Goal: Task Accomplishment & Management: Complete application form

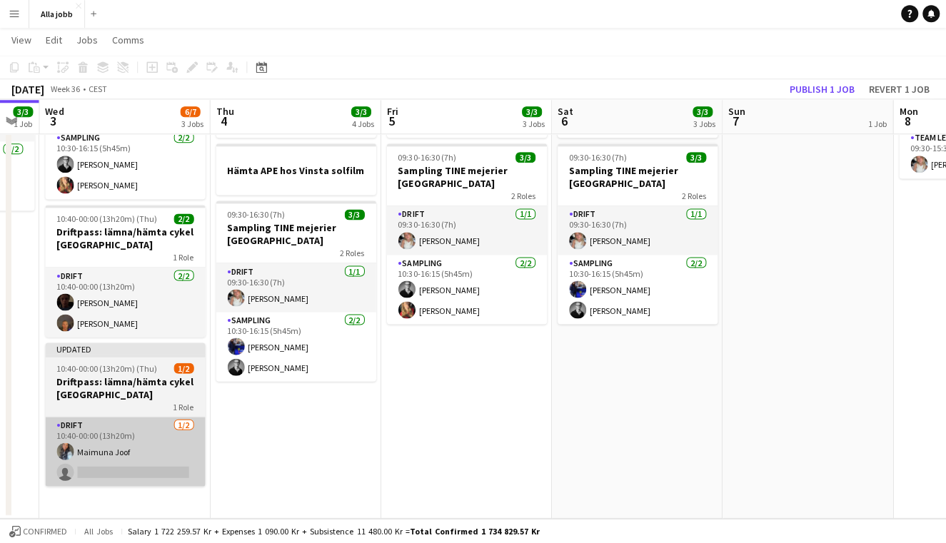
scroll to position [146, 0]
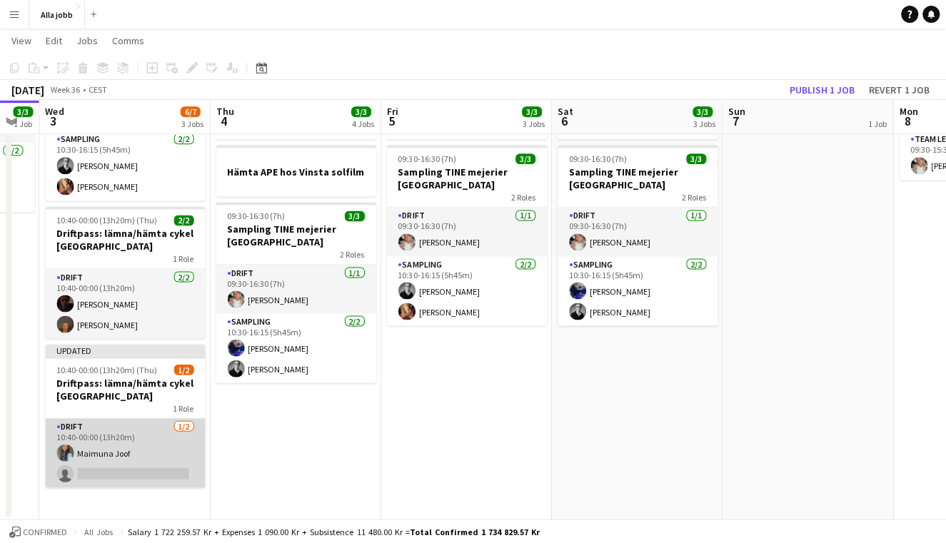
click at [130, 449] on app-card-role "Drift [DATE] 10:40-00:00 (13h20m) Maimuna Joof single-neutral-actions" at bounding box center [125, 452] width 160 height 69
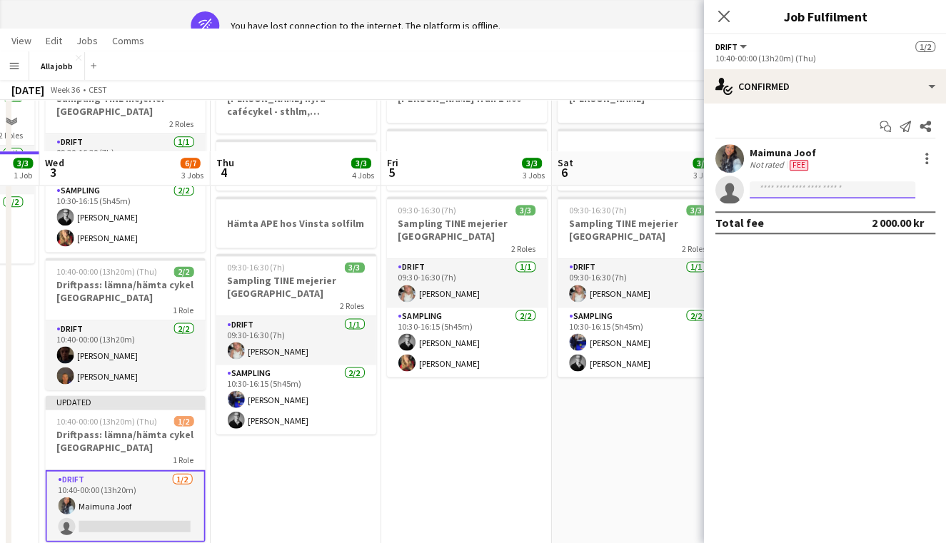
click at [771, 196] on input at bounding box center [832, 189] width 166 height 17
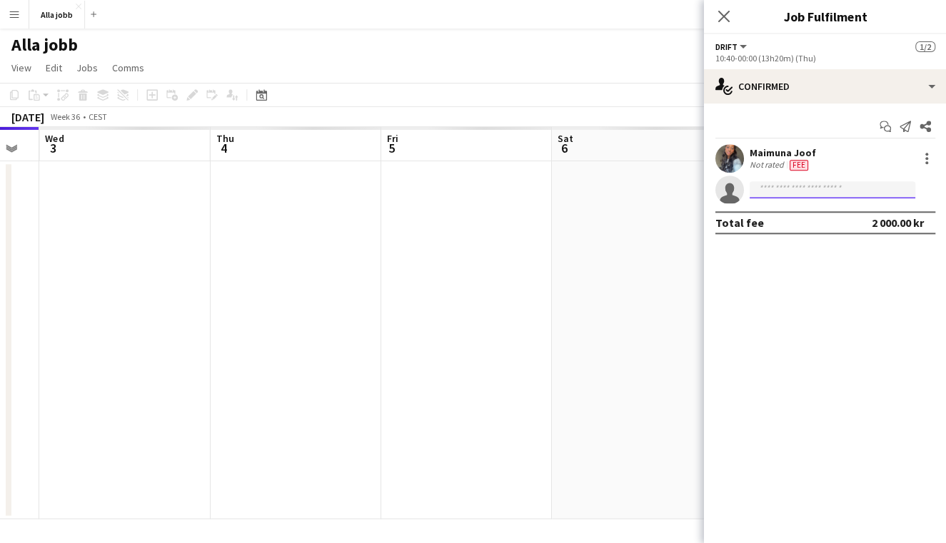
scroll to position [0, 0]
type input "*"
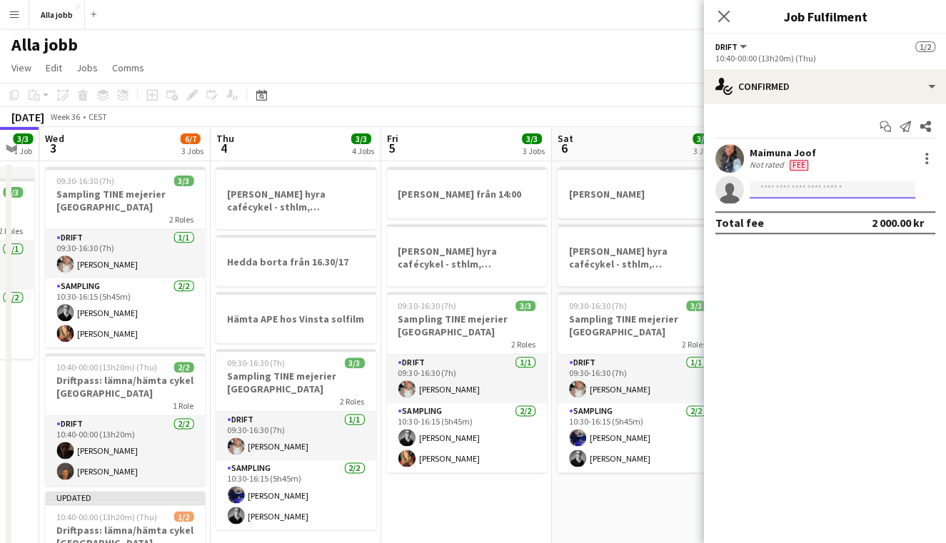
click at [786, 190] on input at bounding box center [832, 189] width 166 height 17
type input "*"
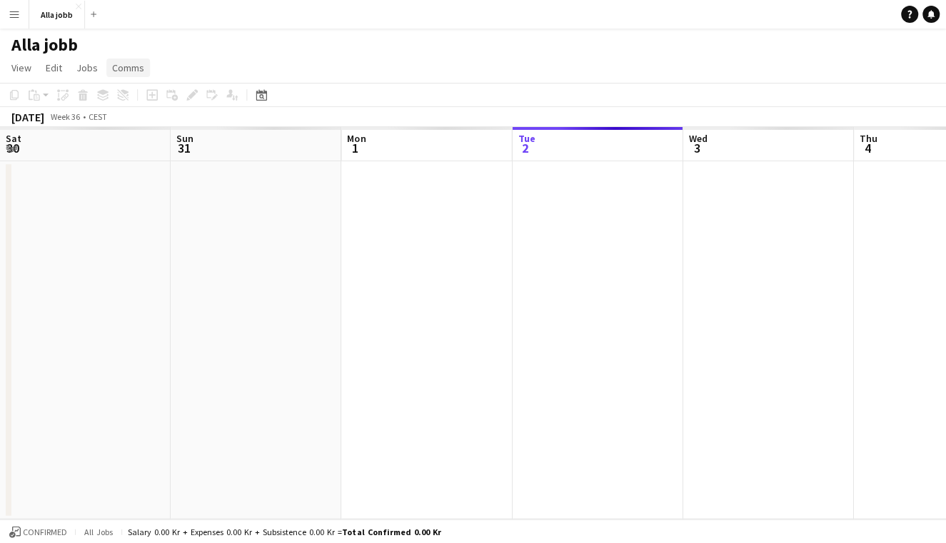
scroll to position [0, 341]
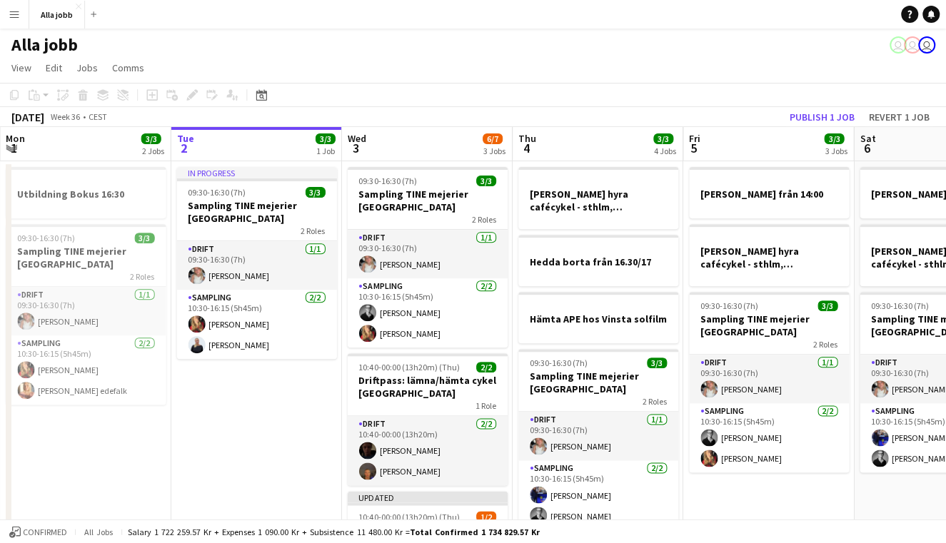
click at [21, 12] on button "Menu" at bounding box center [14, 14] width 29 height 29
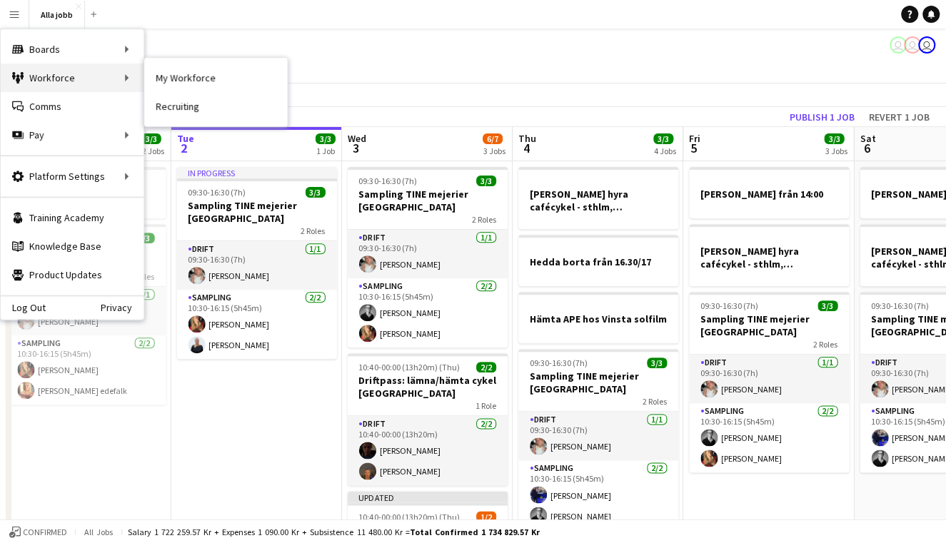
click at [78, 84] on div "Workforce Workforce" at bounding box center [72, 78] width 143 height 29
click at [172, 80] on link "My Workforce" at bounding box center [215, 78] width 143 height 29
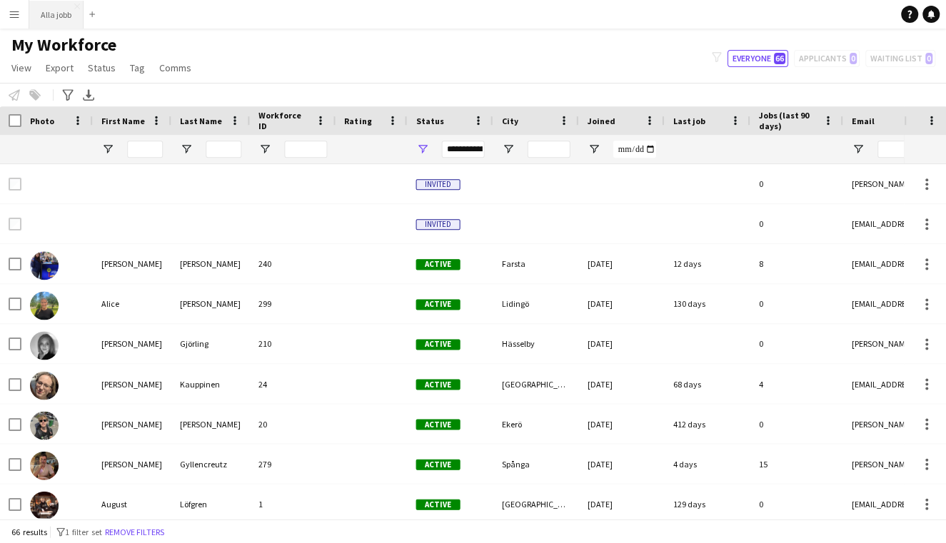
click at [56, 17] on button "Alla jobb Close" at bounding box center [56, 15] width 54 height 28
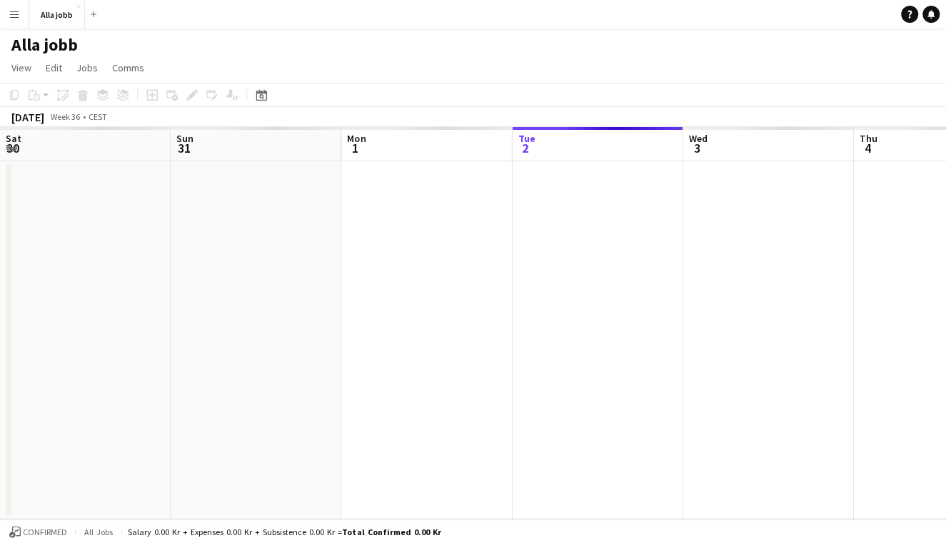
scroll to position [0, 341]
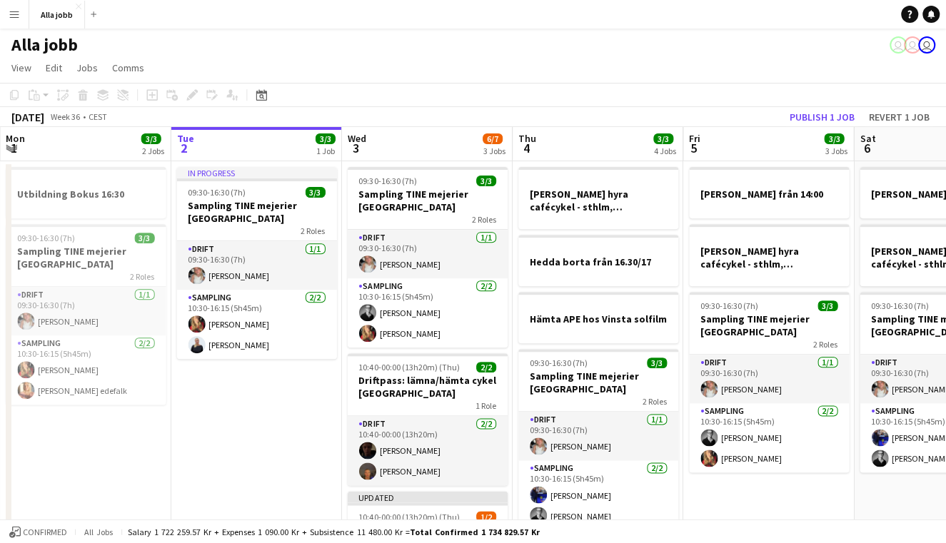
click at [672, 73] on app-page-menu "View Day view expanded Day view collapsed Month view Date picker Jump to [DATE]…" at bounding box center [473, 69] width 946 height 27
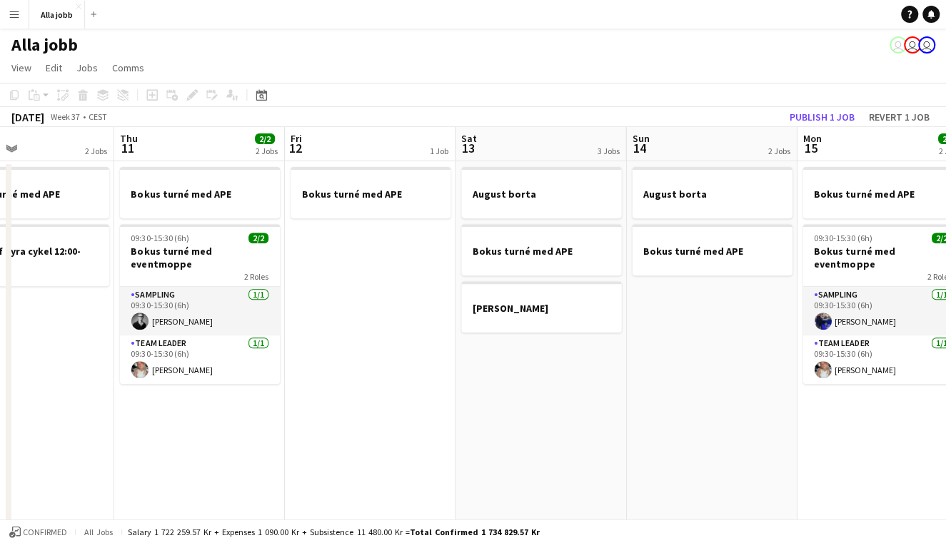
scroll to position [0, 597]
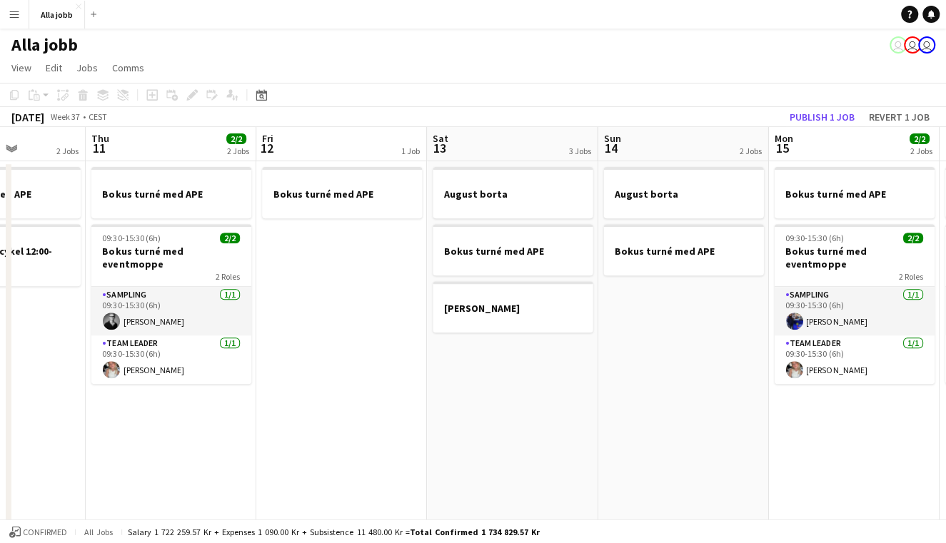
click at [313, 290] on app-date-cell "Bokus turné med APE" at bounding box center [341, 413] width 171 height 505
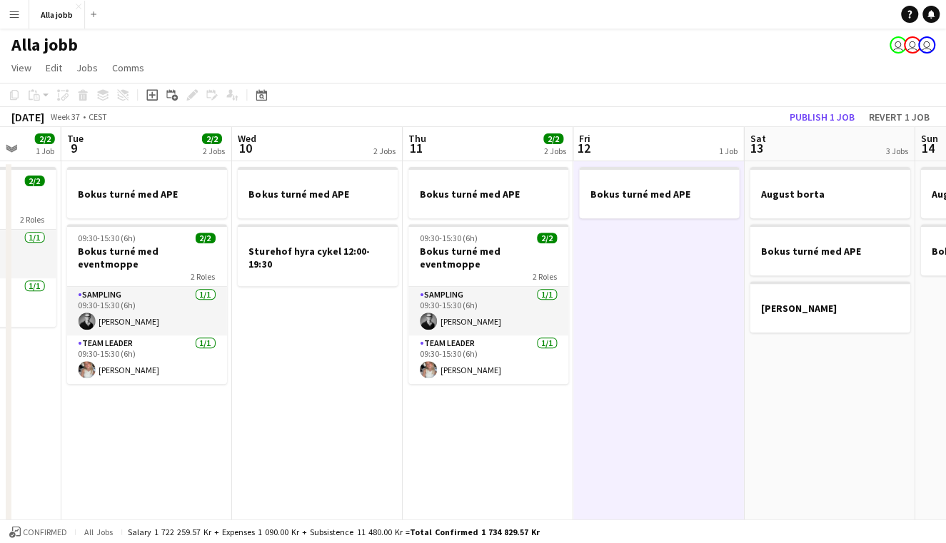
scroll to position [0, 411]
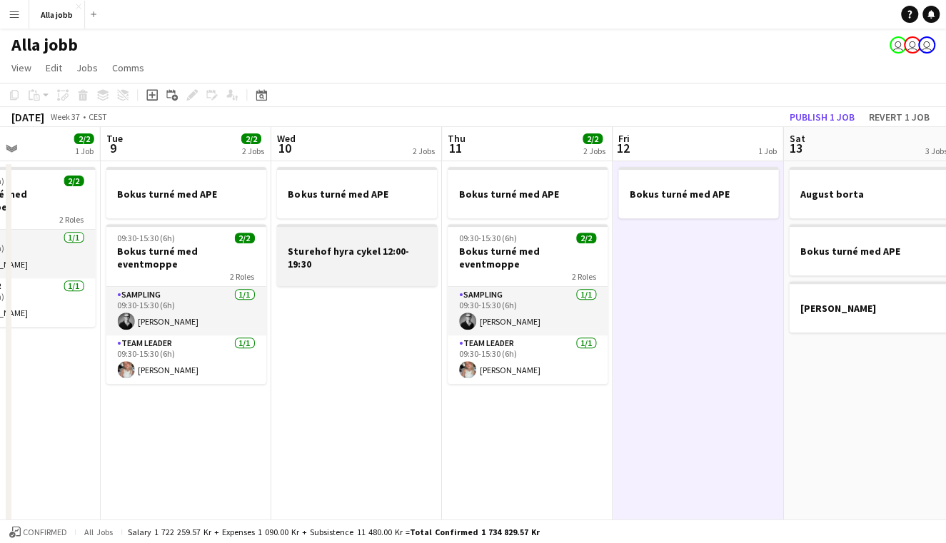
click at [332, 278] on div at bounding box center [357, 276] width 160 height 11
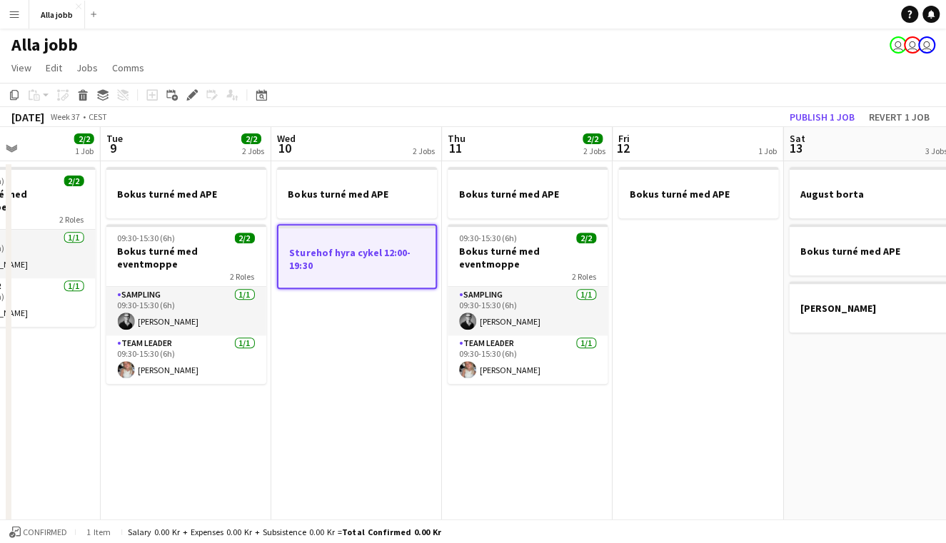
click at [377, 325] on app-date-cell "Bokus turné med APE Sturehof hyra cykel 12:00-19:30" at bounding box center [356, 425] width 171 height 529
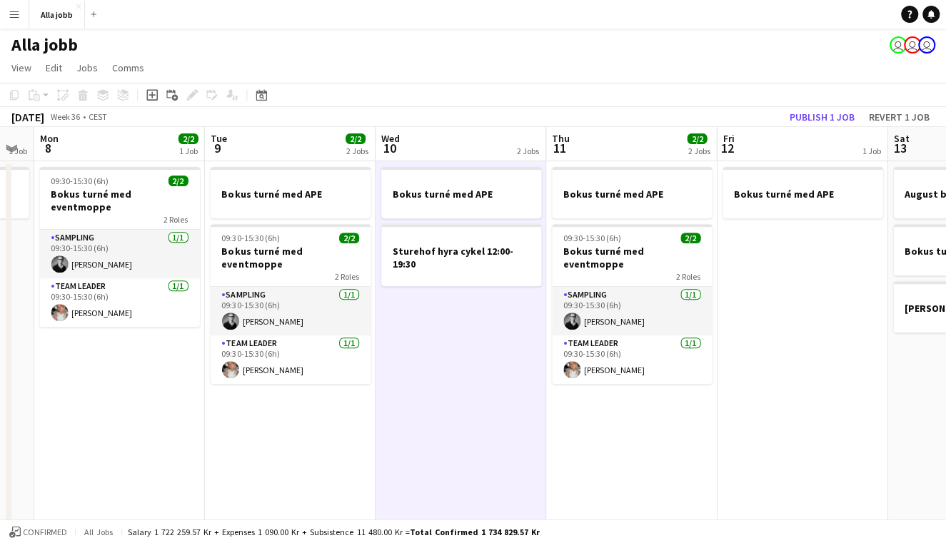
scroll to position [0, 497]
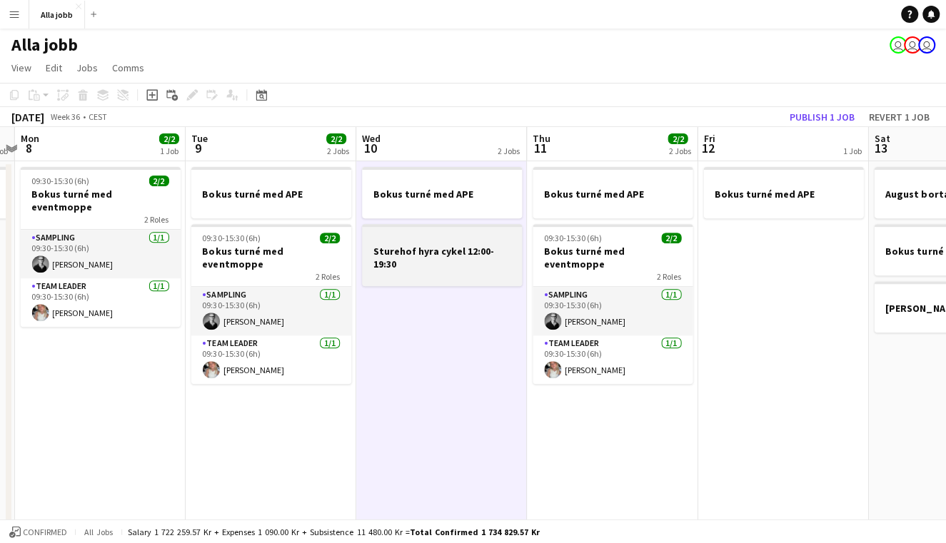
click at [412, 271] on div at bounding box center [442, 276] width 160 height 11
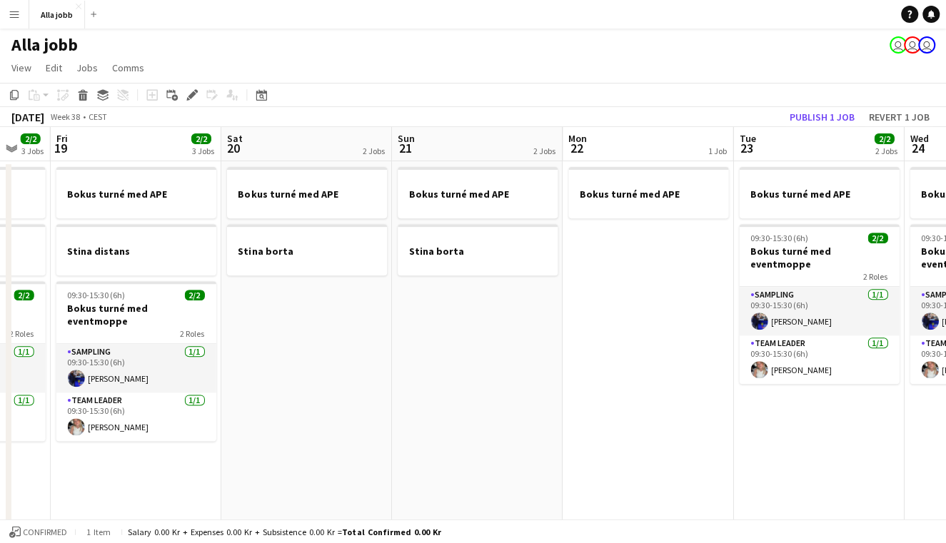
scroll to position [0, 459]
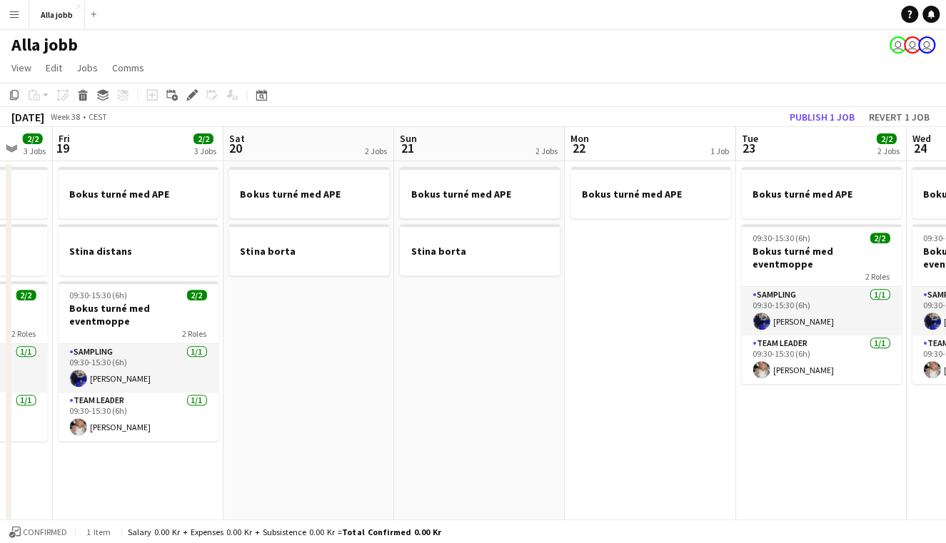
click at [339, 330] on app-date-cell "Bokus turné med APE Stina borta" at bounding box center [308, 425] width 171 height 529
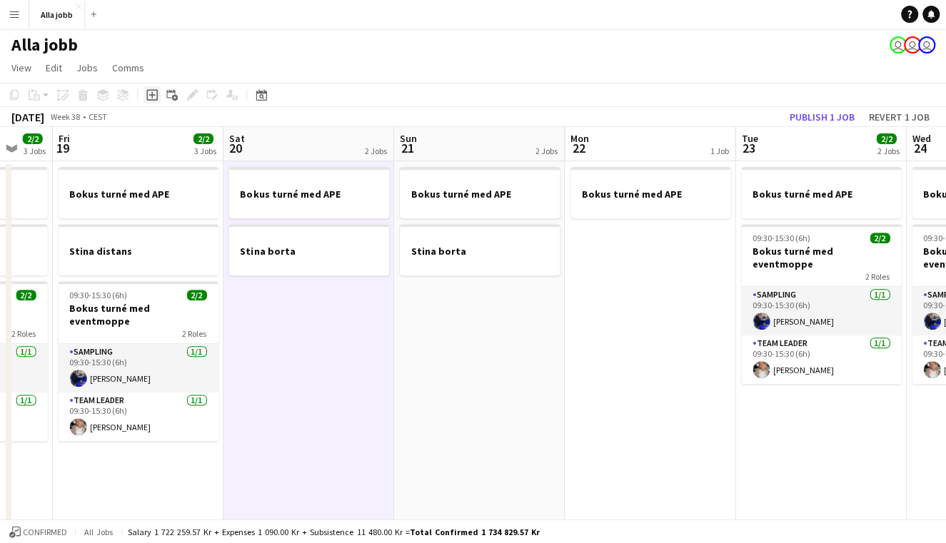
click at [153, 96] on icon "Add job" at bounding box center [151, 94] width 11 height 11
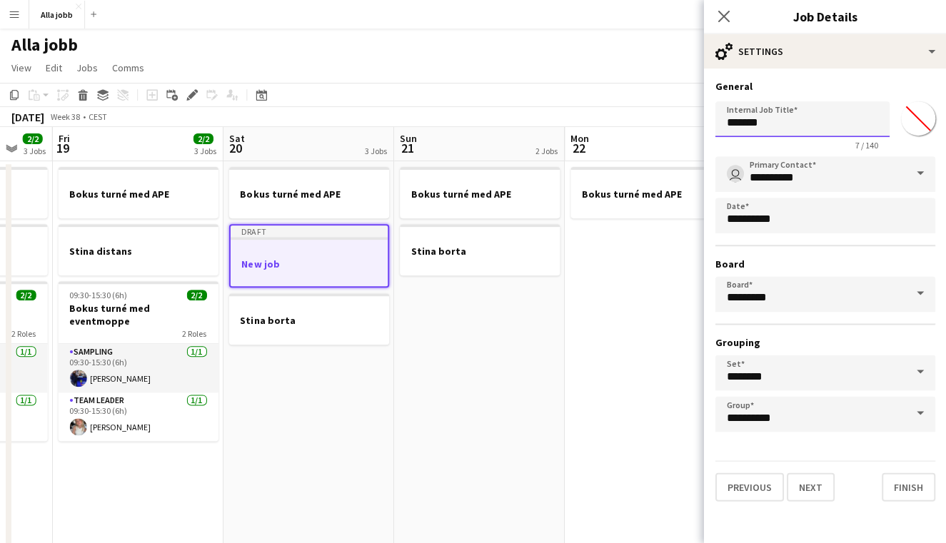
click at [757, 111] on input "*******" at bounding box center [802, 119] width 174 height 36
type input "**********"
click at [809, 487] on button "Next" at bounding box center [810, 487] width 48 height 29
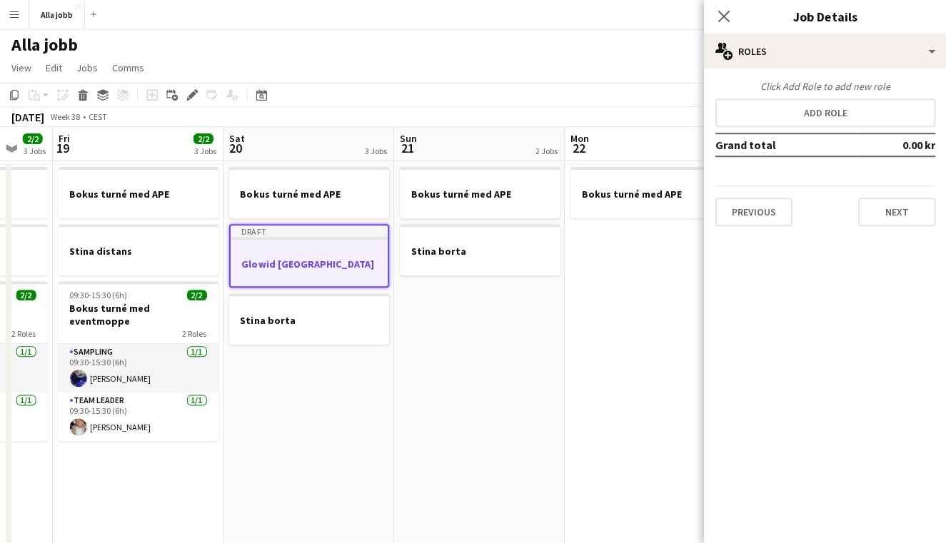
click at [381, 400] on app-date-cell "Bokus turné med APE Draft Glowid Stockholm Stina borta" at bounding box center [308, 425] width 171 height 529
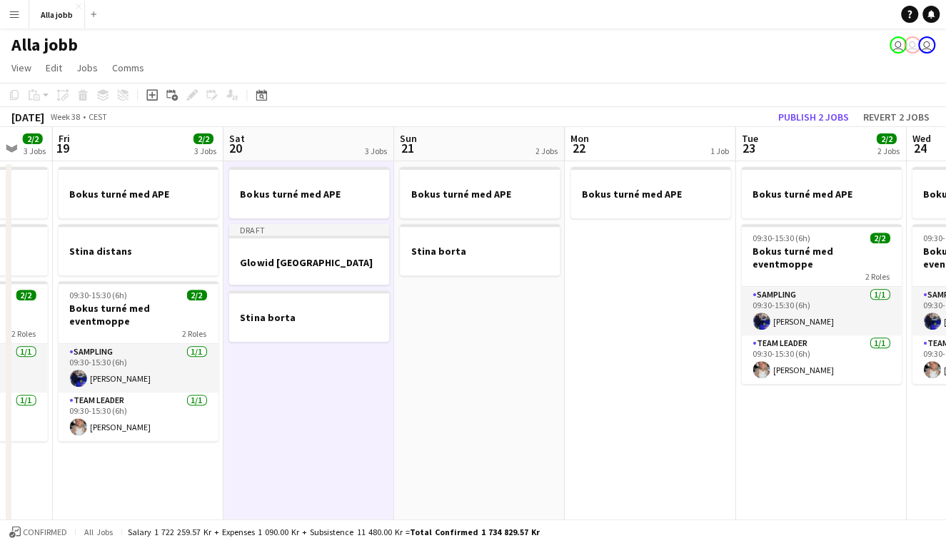
click at [658, 264] on app-date-cell "Bokus turné med APE" at bounding box center [650, 425] width 171 height 529
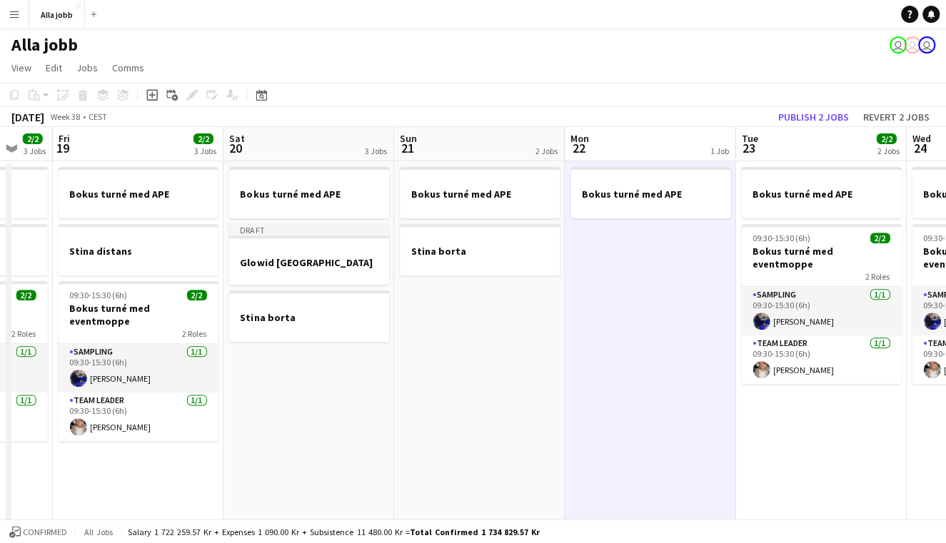
scroll to position [0, 460]
click at [152, 98] on icon "Add job" at bounding box center [151, 94] width 11 height 11
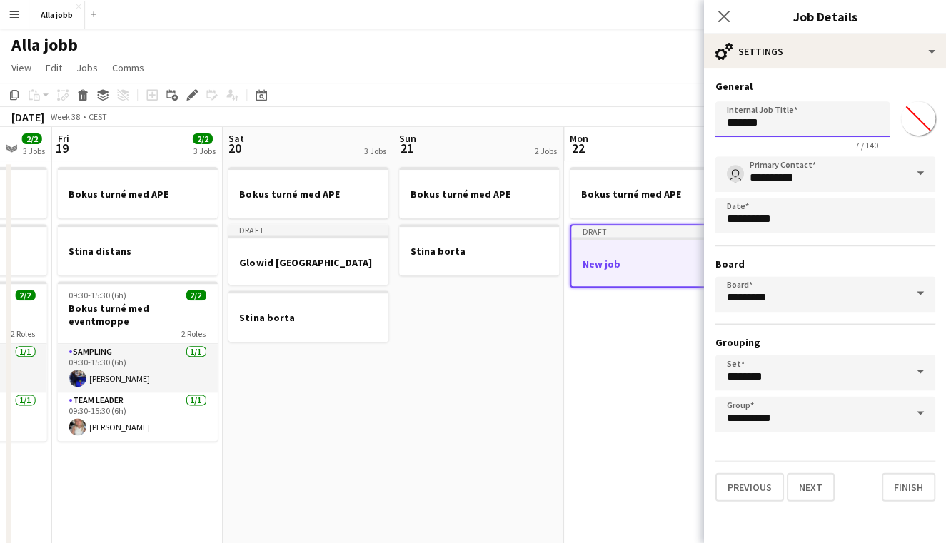
click at [736, 111] on input "*******" at bounding box center [802, 119] width 174 height 36
type input "**********"
click at [809, 487] on button "Next" at bounding box center [810, 487] width 48 height 29
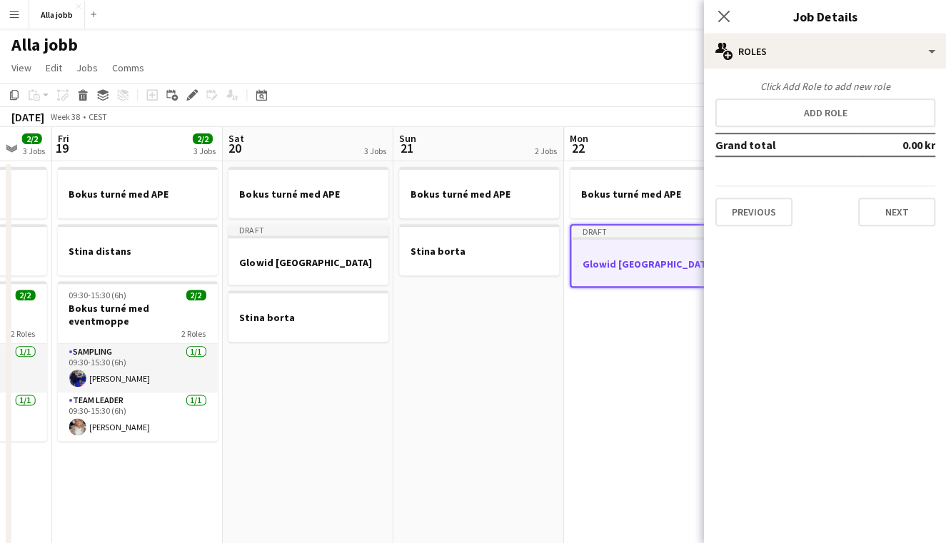
click at [493, 395] on app-date-cell "Bokus turné med APE Stina borta" at bounding box center [478, 425] width 171 height 529
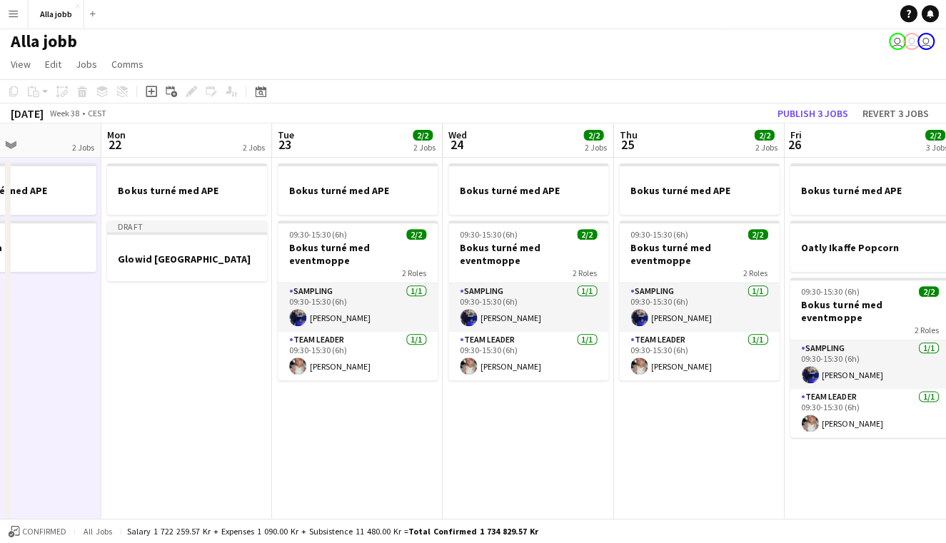
scroll to position [4, 0]
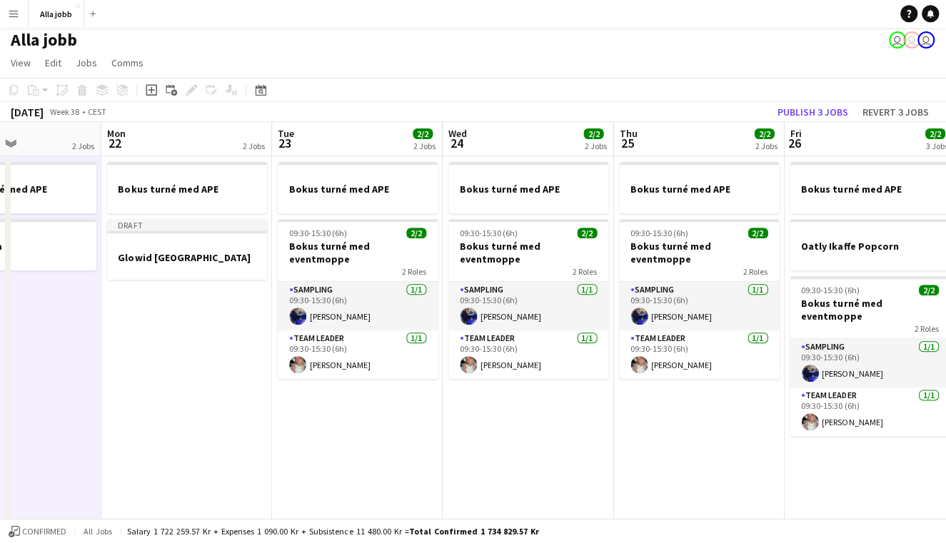
click at [550, 405] on app-date-cell "Bokus turné med APE 09:30-15:30 (6h) 2/2 Bokus turné med eventmoppe 2 Roles Sam…" at bounding box center [528, 421] width 171 height 529
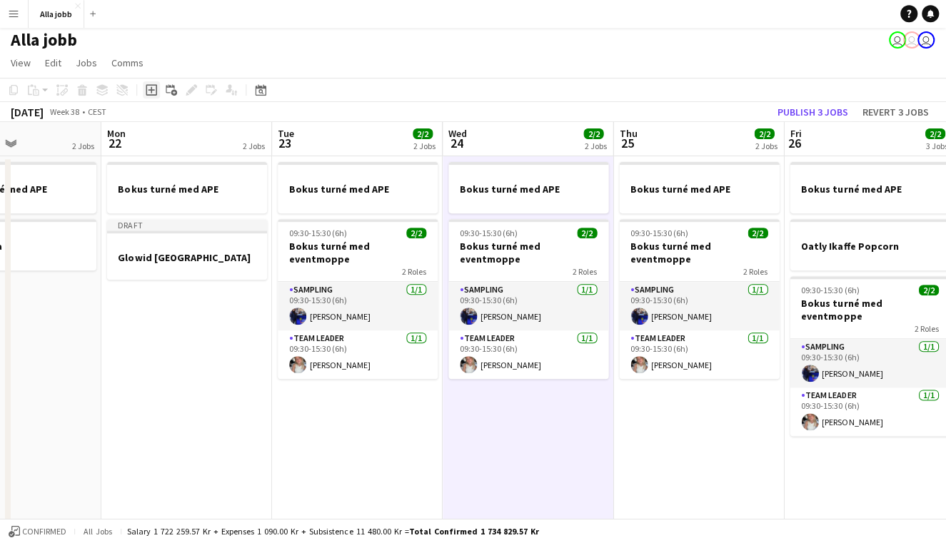
click at [151, 92] on icon at bounding box center [151, 91] width 6 height 6
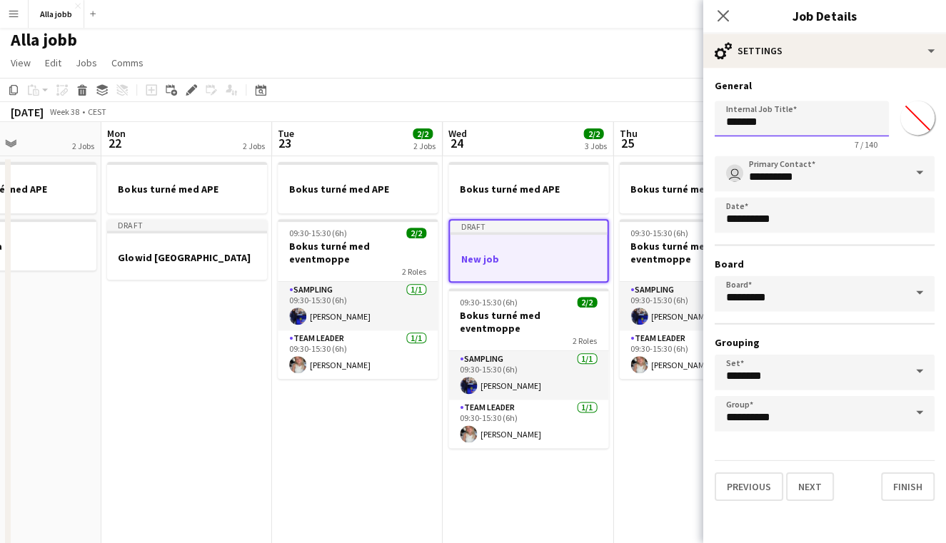
click at [749, 114] on input "*******" at bounding box center [802, 119] width 174 height 36
type input "**********"
click at [808, 486] on button "Next" at bounding box center [810, 487] width 48 height 29
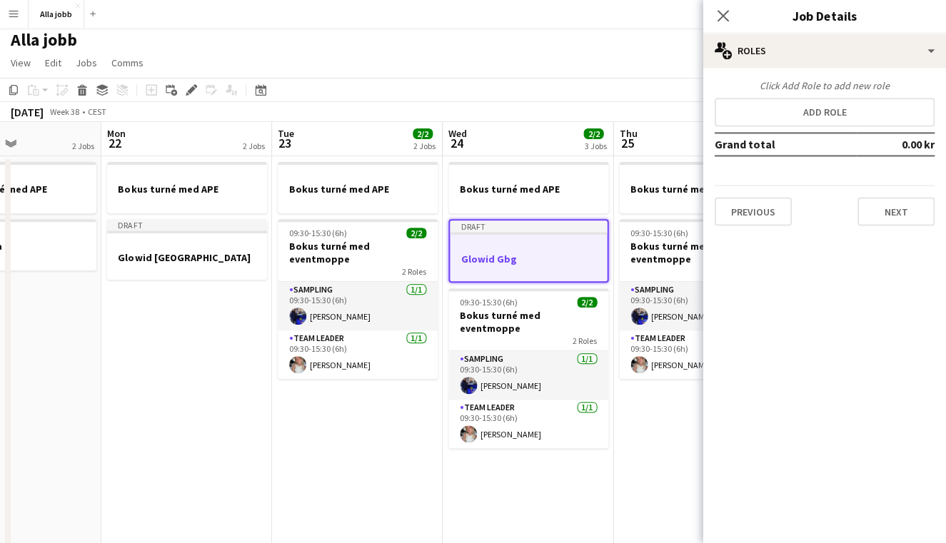
click at [445, 515] on app-date-cell "Bokus turné med APE Draft Glowid Gbg 09:30-15:30 (6h) 2/2 Bokus turné med event…" at bounding box center [528, 421] width 171 height 529
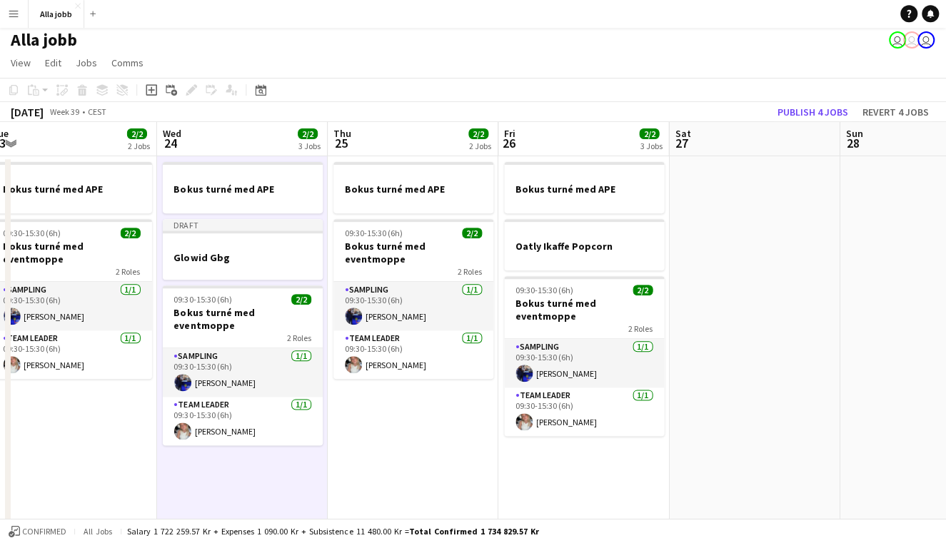
scroll to position [0, 549]
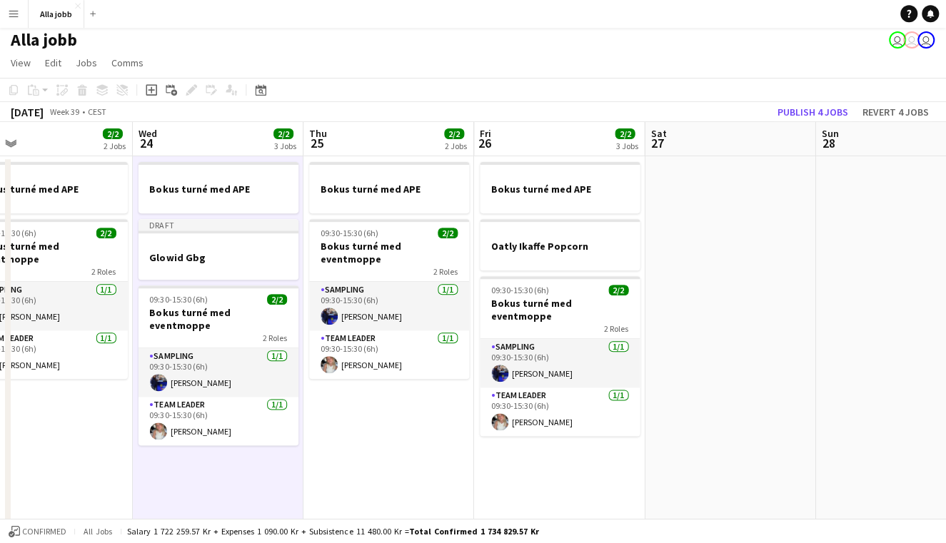
click at [404, 453] on app-date-cell "Bokus turné med APE 09:30-15:30 (6h) 2/2 Bokus turné med eventmoppe 2 Roles Sam…" at bounding box center [389, 421] width 171 height 529
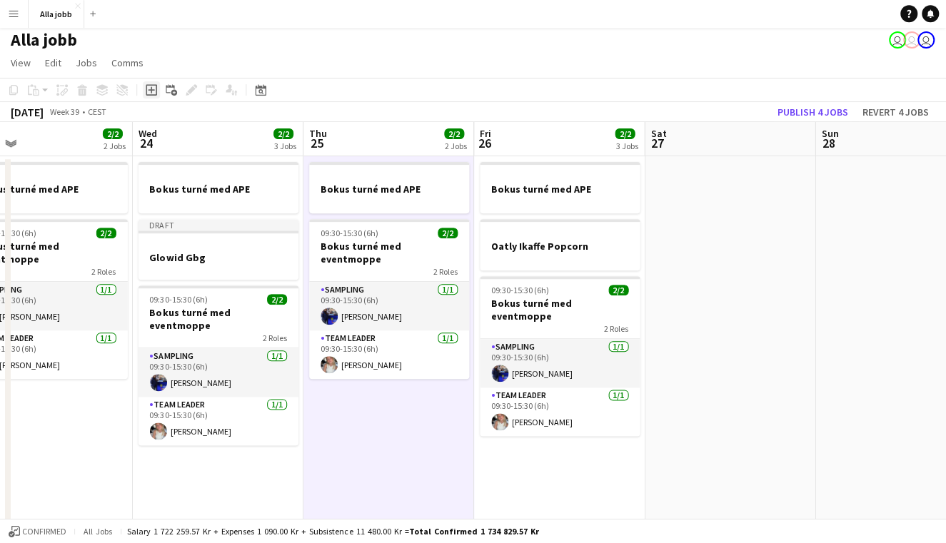
click at [150, 89] on icon "Add job" at bounding box center [151, 90] width 11 height 11
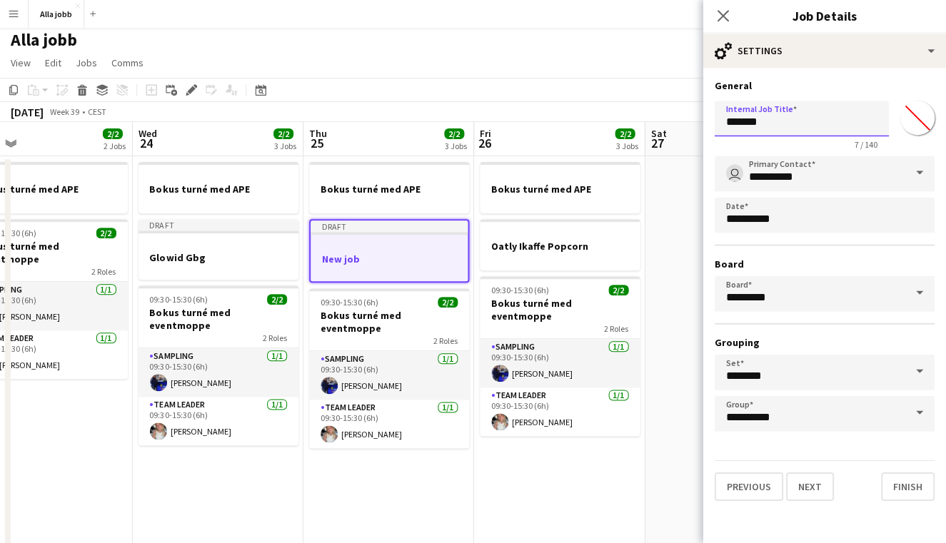
click at [803, 128] on input "*******" at bounding box center [802, 119] width 174 height 36
type input "**********"
click at [808, 486] on button "Next" at bounding box center [810, 487] width 48 height 29
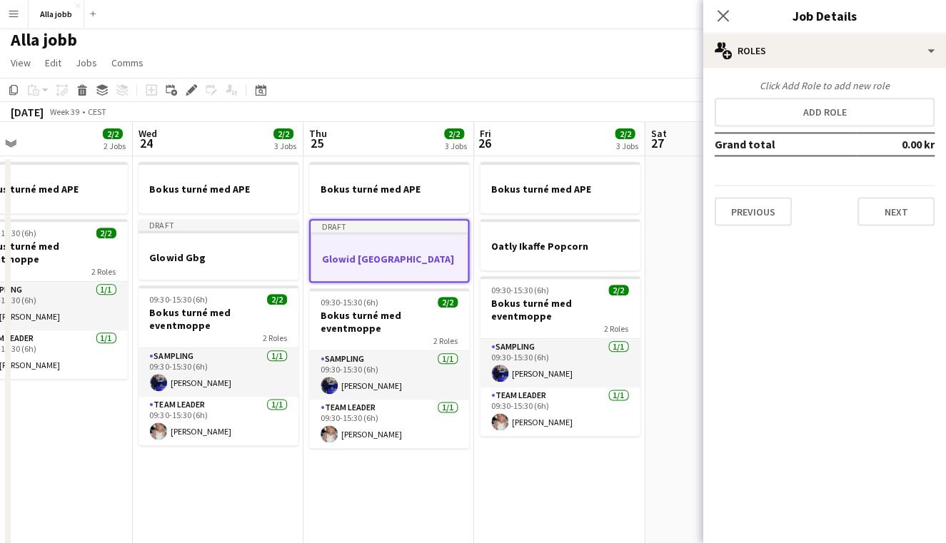
click at [672, 303] on app-date-cell at bounding box center [730, 421] width 171 height 529
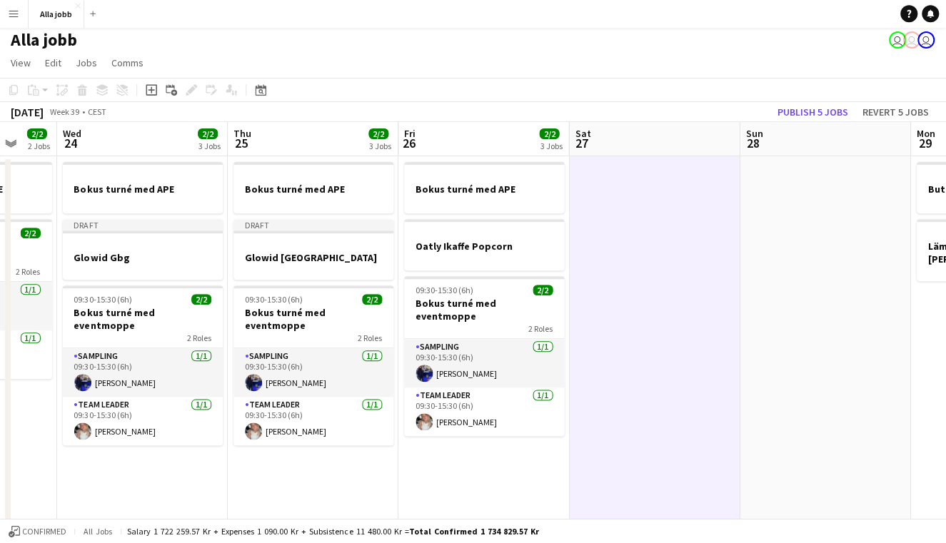
scroll to position [0, 635]
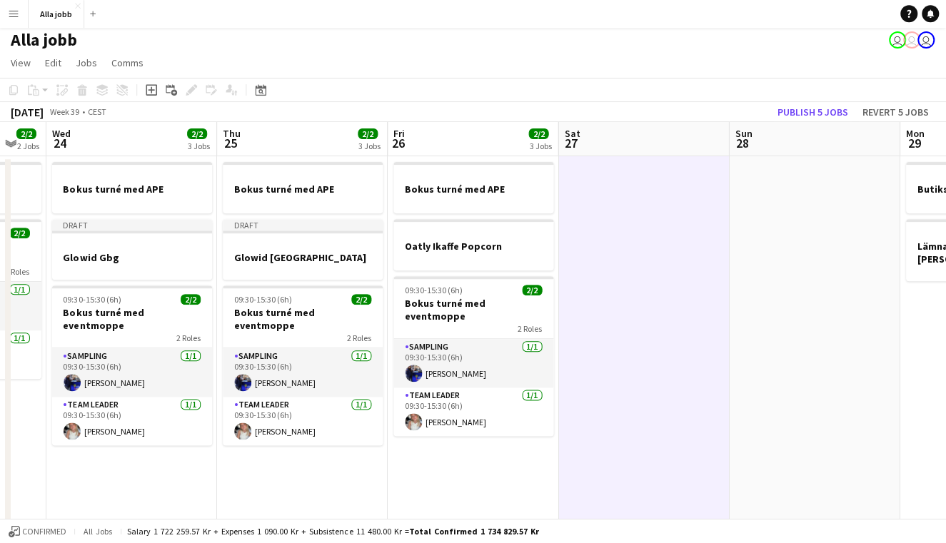
click at [637, 399] on app-date-cell at bounding box center [644, 421] width 171 height 529
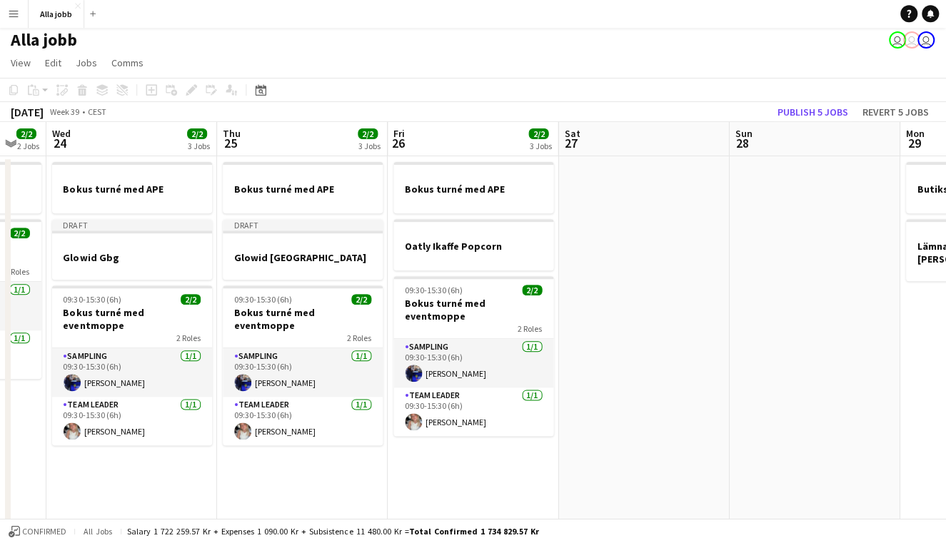
click at [664, 365] on app-date-cell at bounding box center [644, 421] width 171 height 529
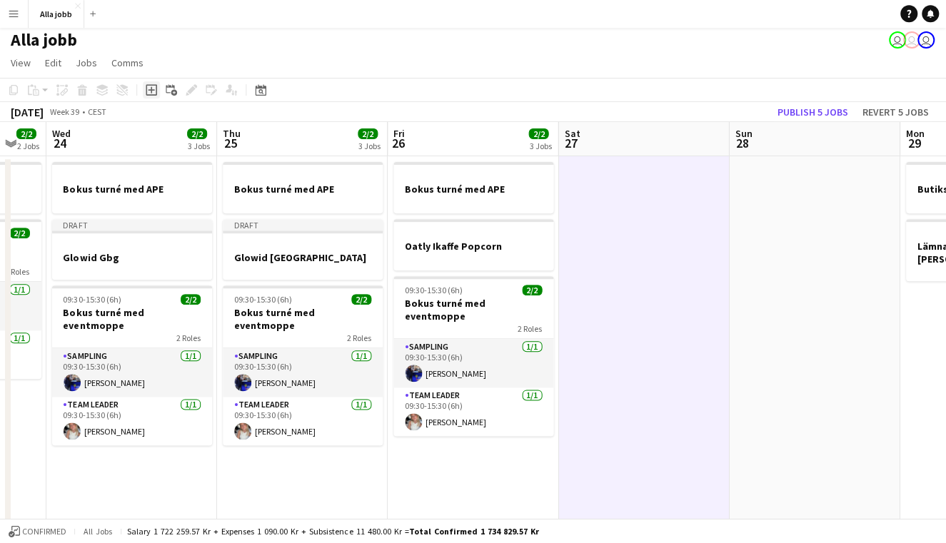
click at [151, 88] on icon at bounding box center [151, 91] width 6 height 6
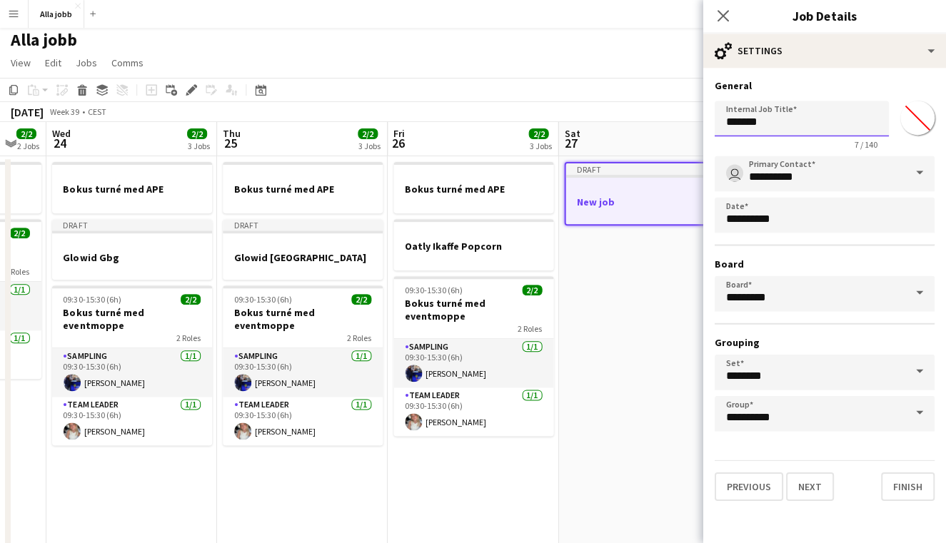
click at [800, 130] on input "*******" at bounding box center [802, 119] width 174 height 36
type input "**********"
click at [808, 486] on button "Next" at bounding box center [810, 487] width 48 height 29
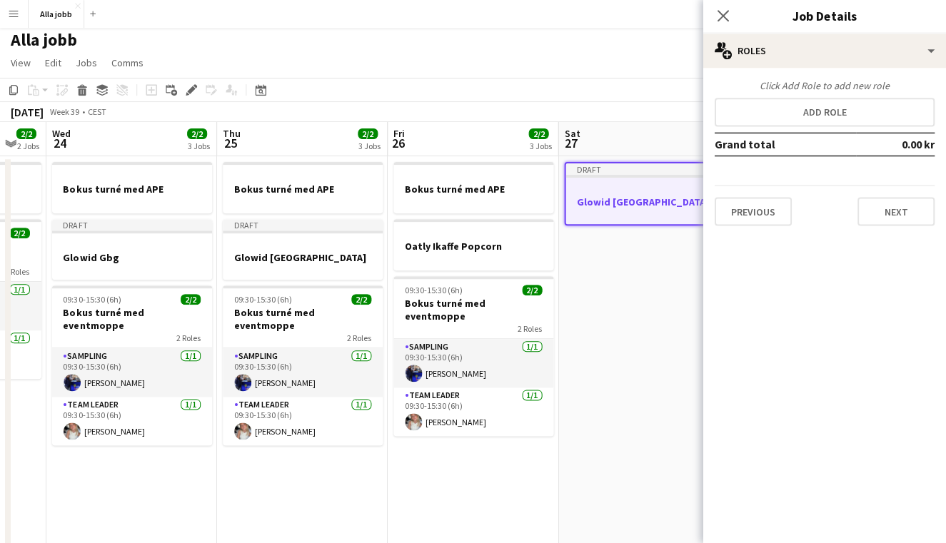
click at [649, 296] on app-date-cell "Draft Glowid [GEOGRAPHIC_DATA]" at bounding box center [644, 421] width 171 height 529
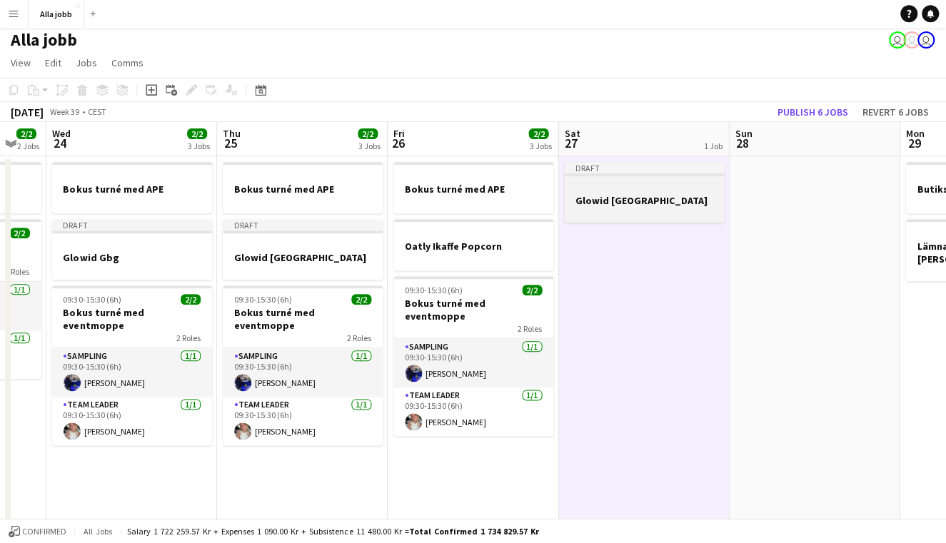
click at [635, 216] on div at bounding box center [645, 213] width 160 height 11
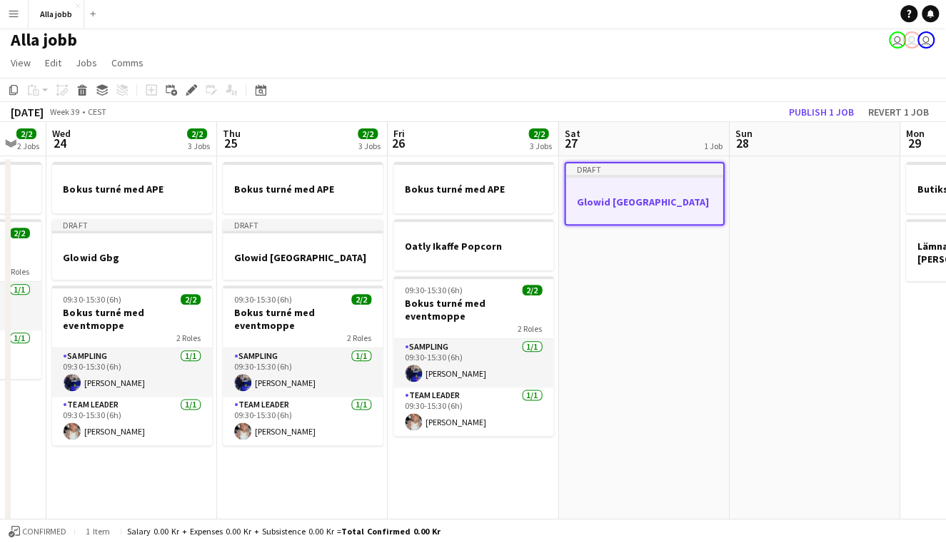
click at [764, 213] on app-date-cell at bounding box center [815, 421] width 171 height 529
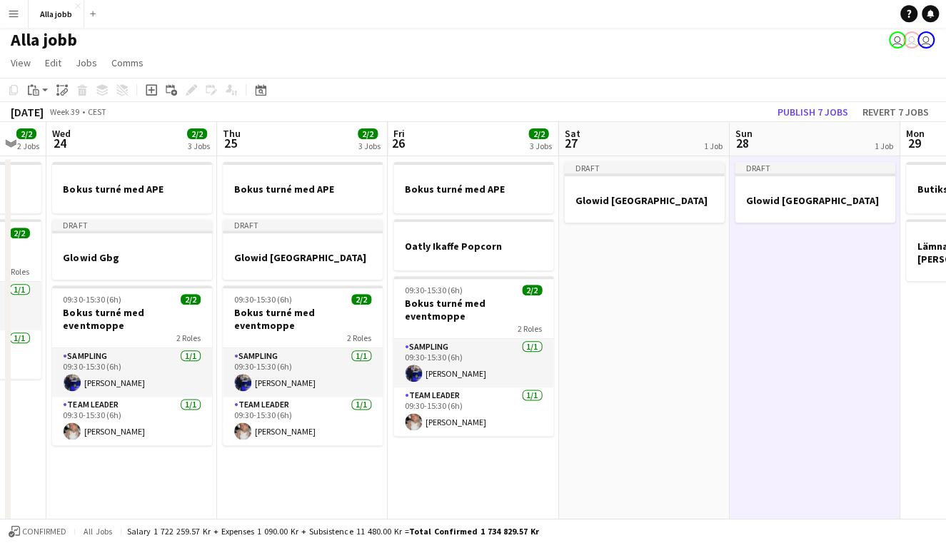
click at [692, 251] on app-date-cell "Draft Glowid [GEOGRAPHIC_DATA]" at bounding box center [644, 421] width 171 height 529
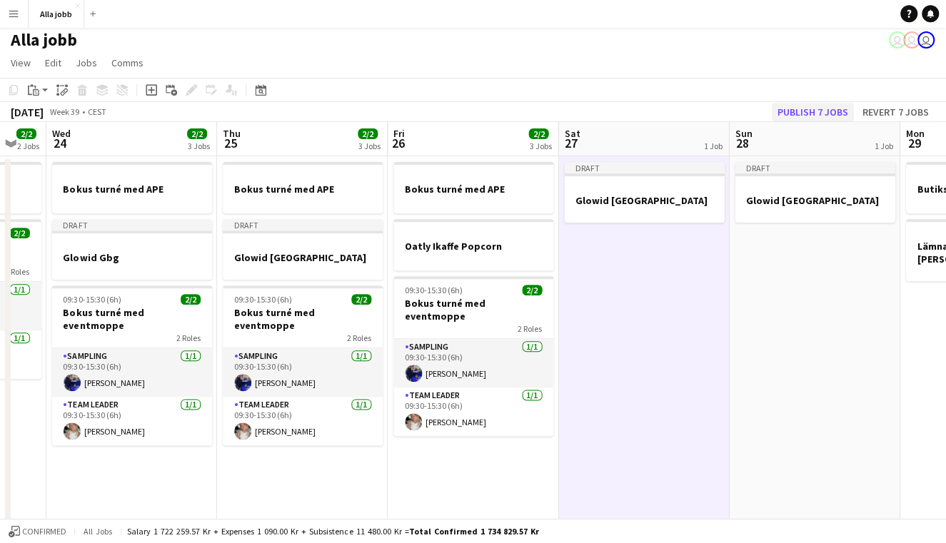
click at [805, 111] on button "Publish 7 jobs" at bounding box center [813, 113] width 82 height 19
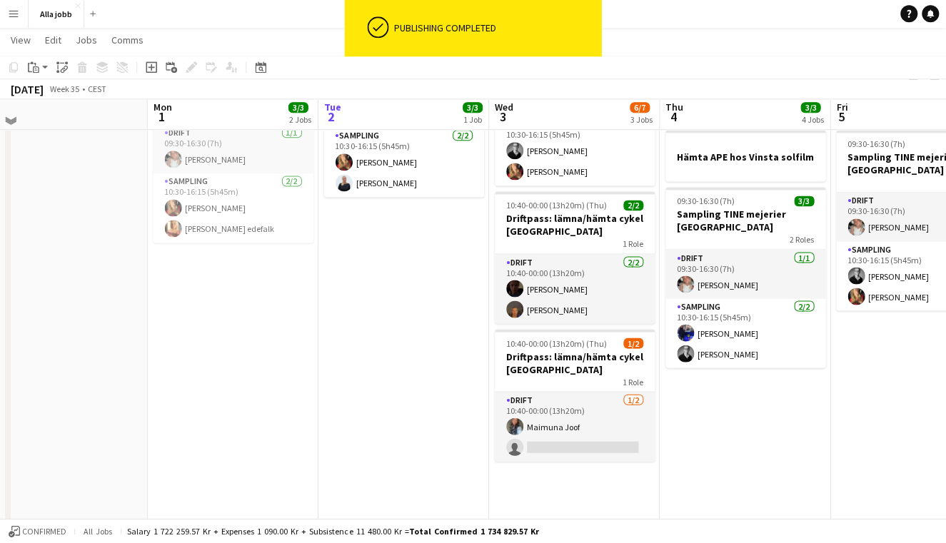
scroll to position [161, 0]
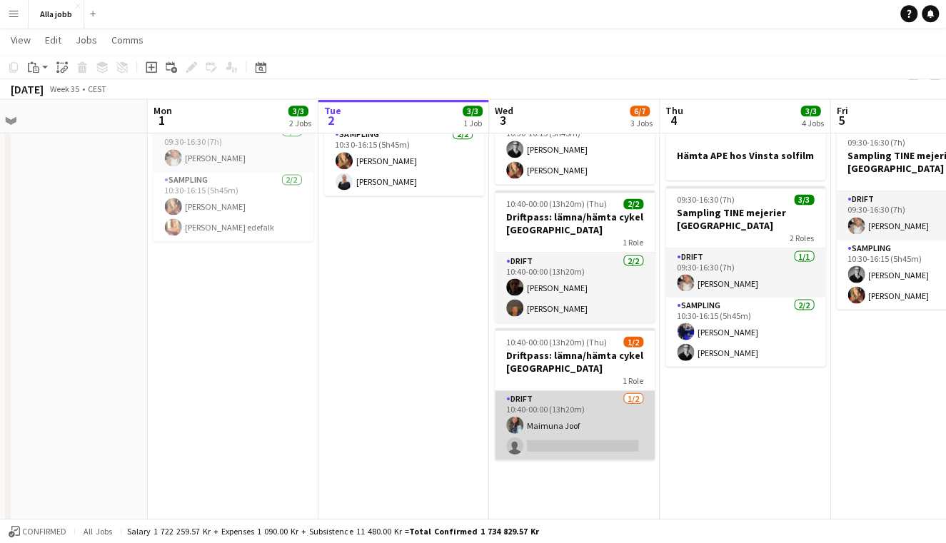
click at [552, 424] on app-card-role "Drift [DATE] 10:40-00:00 (13h20m) Maimuna Joof single-neutral-actions" at bounding box center [575, 425] width 160 height 69
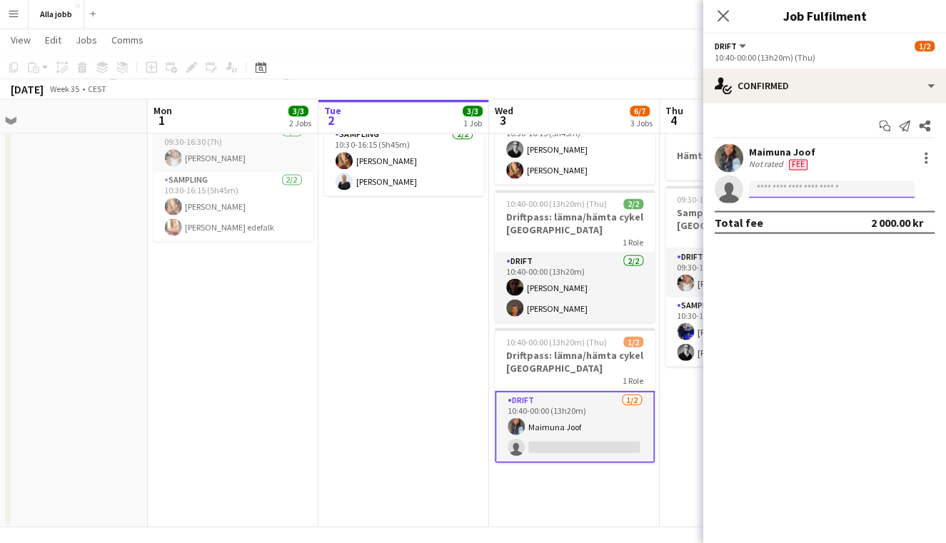
click at [812, 186] on input at bounding box center [832, 189] width 166 height 17
type input "*"
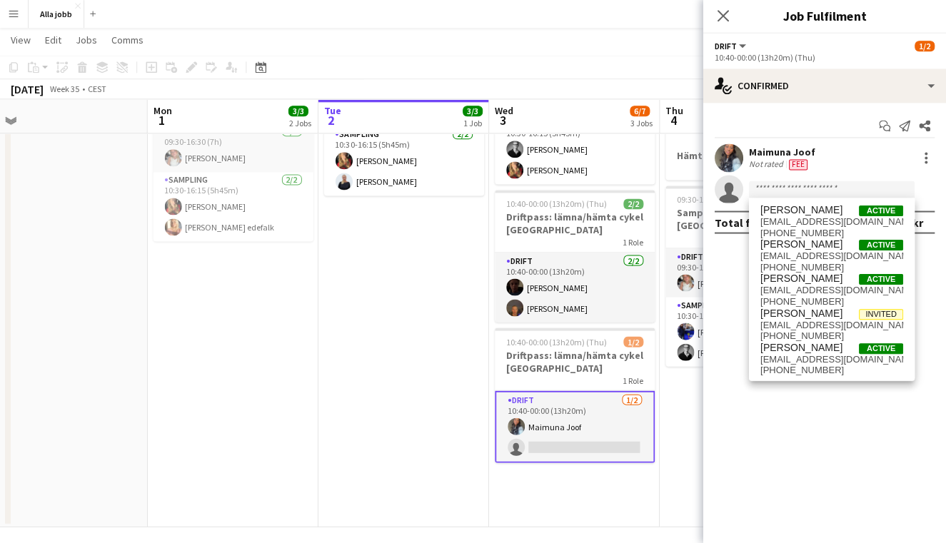
click at [408, 239] on app-date-cell "In progress 09:30-16:30 (7h) 3/3 Sampling TINE mejerier Stockholm 2 Roles Drift…" at bounding box center [404, 263] width 171 height 529
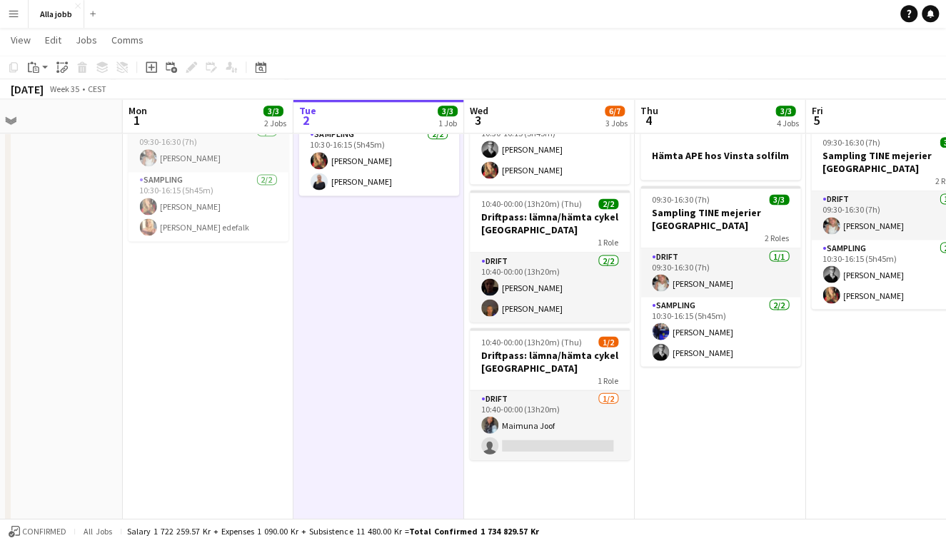
scroll to position [0, 386]
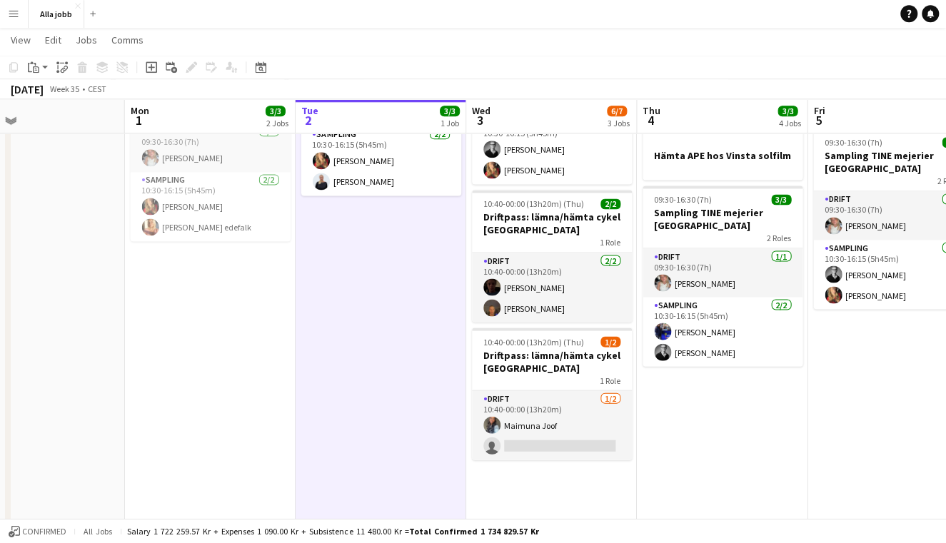
click at [20, 14] on button "Menu" at bounding box center [14, 14] width 29 height 29
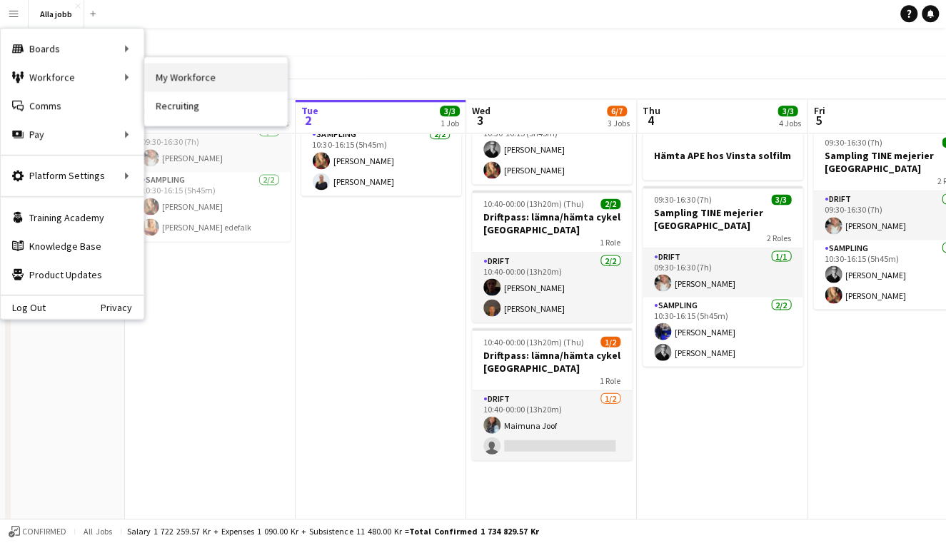
click at [175, 77] on link "My Workforce" at bounding box center [216, 78] width 143 height 29
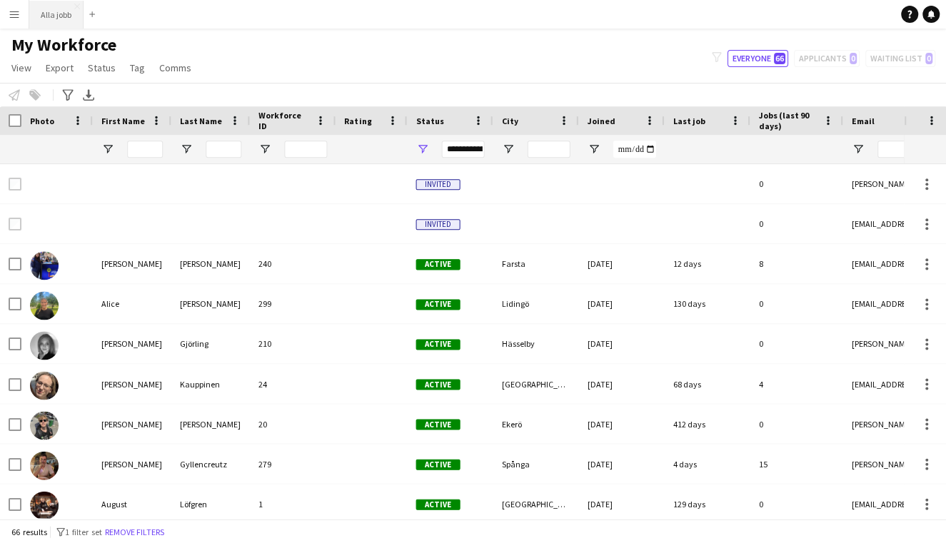
click at [74, 12] on button "Alla jobb Close" at bounding box center [56, 15] width 54 height 28
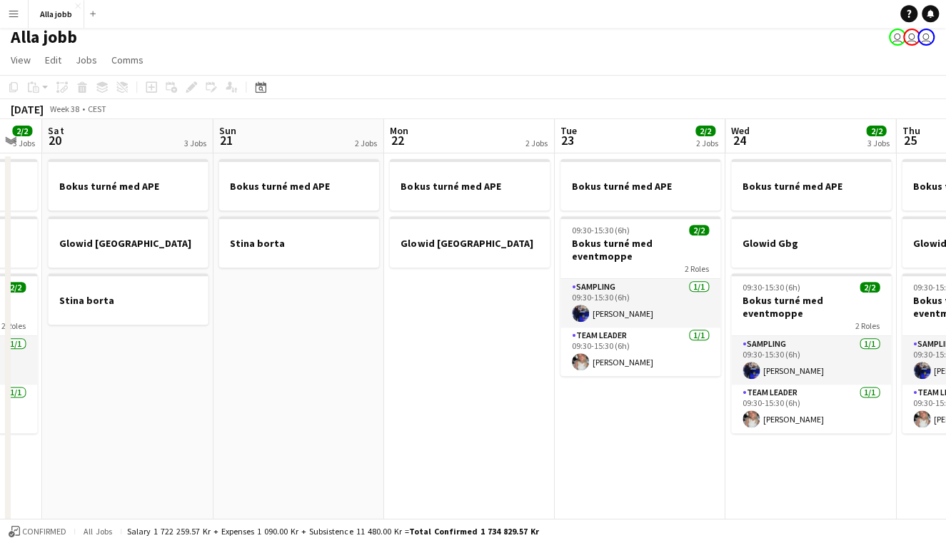
scroll to position [0, 429]
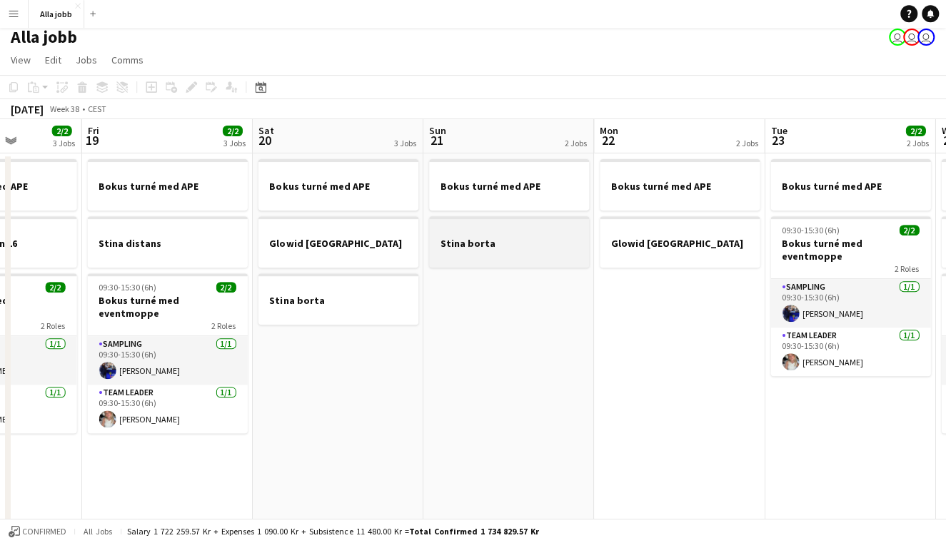
click at [463, 258] on div at bounding box center [510, 256] width 160 height 11
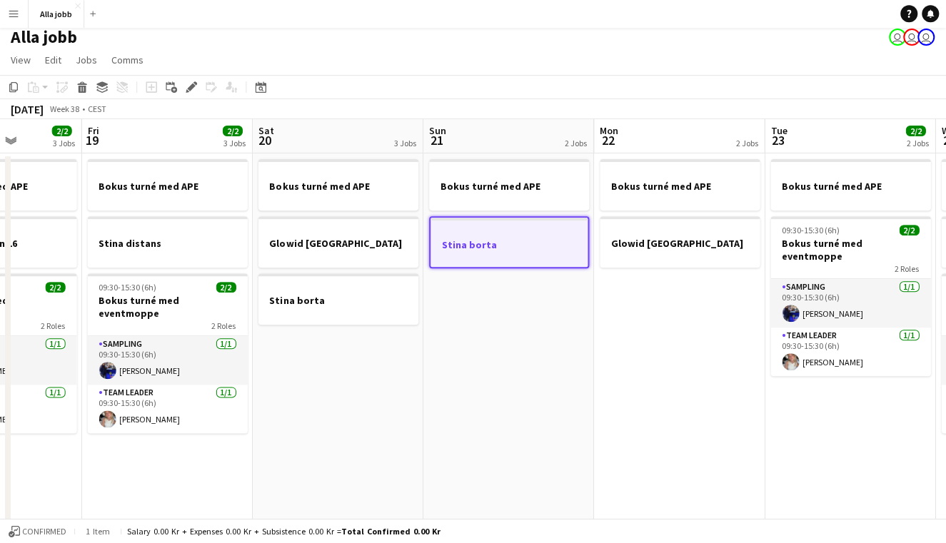
click at [515, 399] on app-date-cell "Bokus turné med APE Stina borta" at bounding box center [509, 401] width 171 height 494
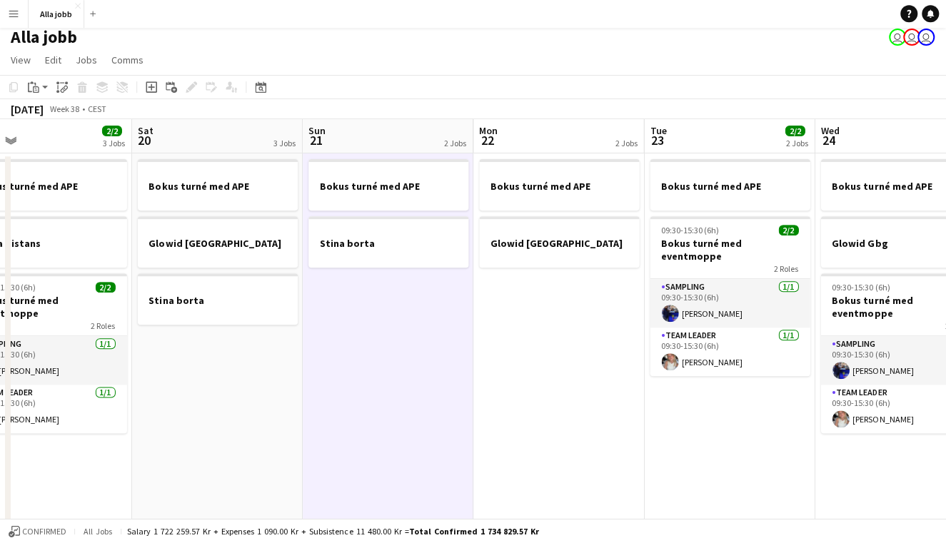
scroll to position [0, 530]
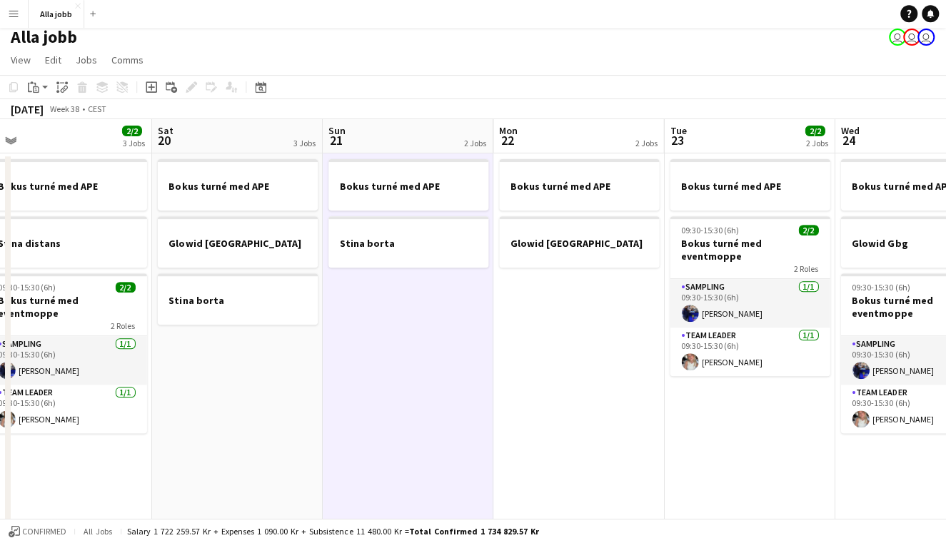
click at [610, 399] on app-date-cell "Bokus turné med APE Glowid [GEOGRAPHIC_DATA]" at bounding box center [579, 401] width 171 height 494
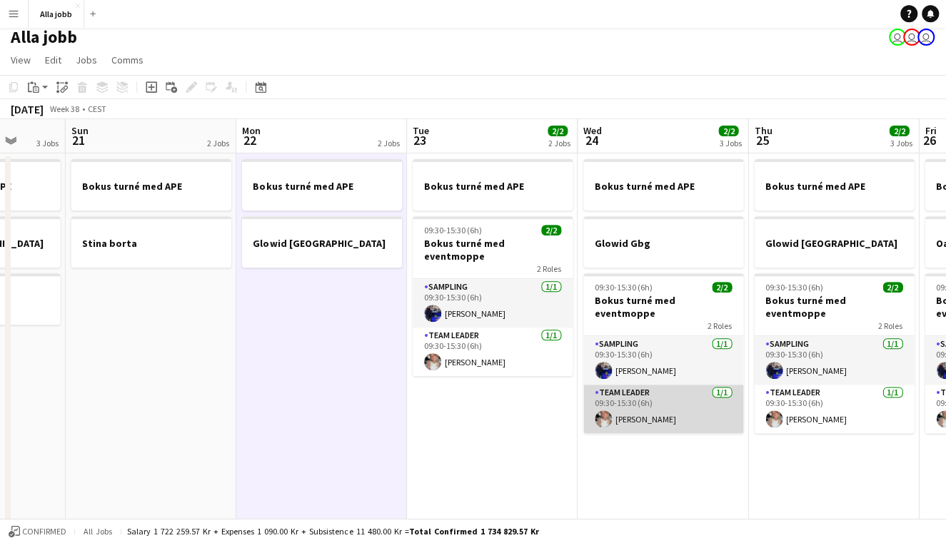
scroll to position [0, 438]
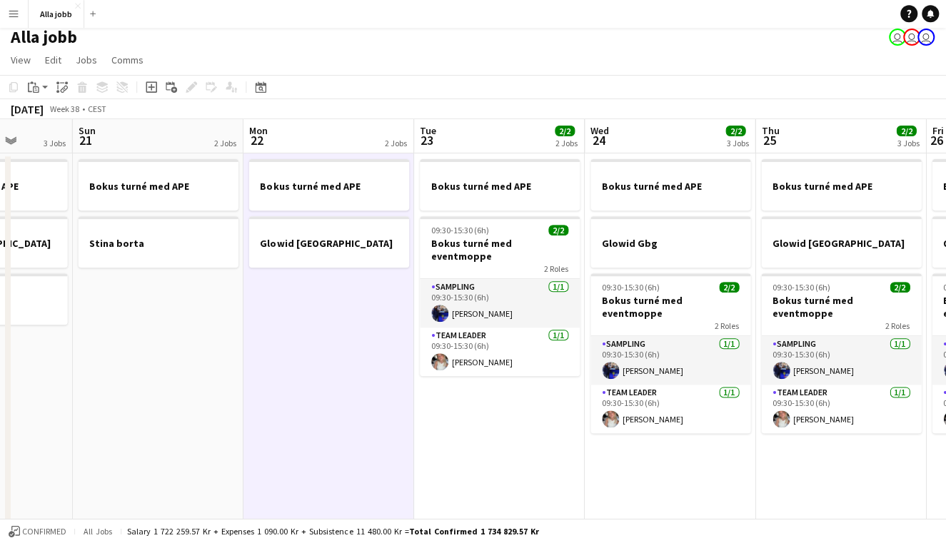
click at [345, 321] on app-date-cell "Bokus turné med APE Glowid [GEOGRAPHIC_DATA]" at bounding box center [329, 401] width 171 height 494
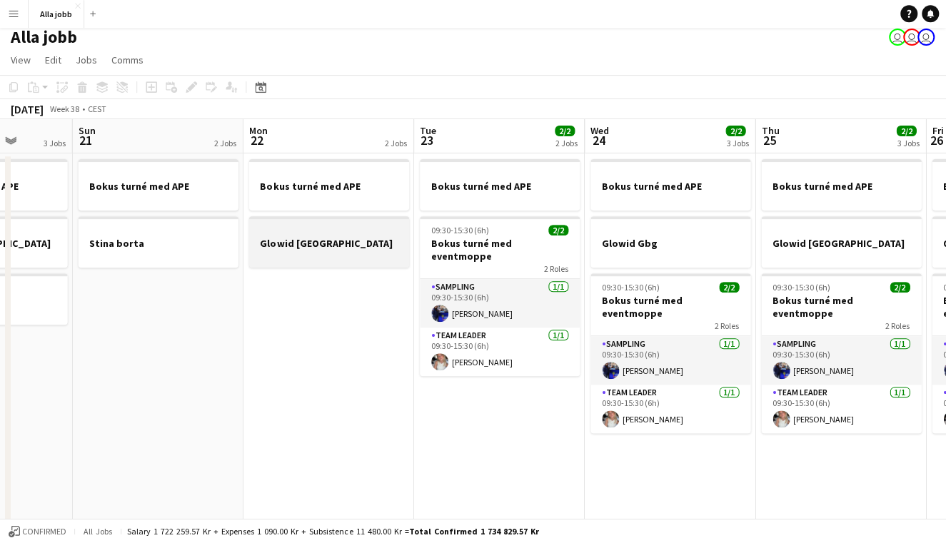
click at [326, 238] on h3 "Glowid [GEOGRAPHIC_DATA]" at bounding box center [330, 244] width 160 height 13
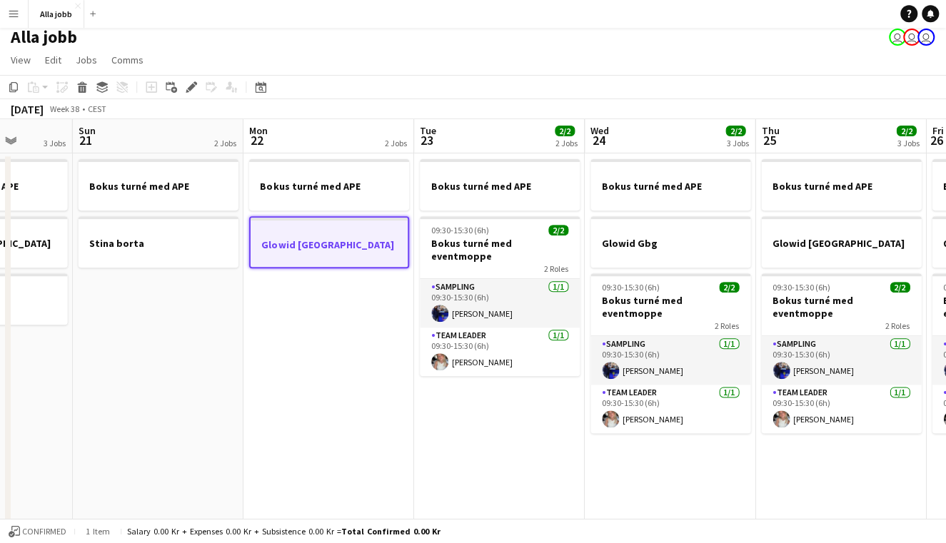
scroll to position [0, 478]
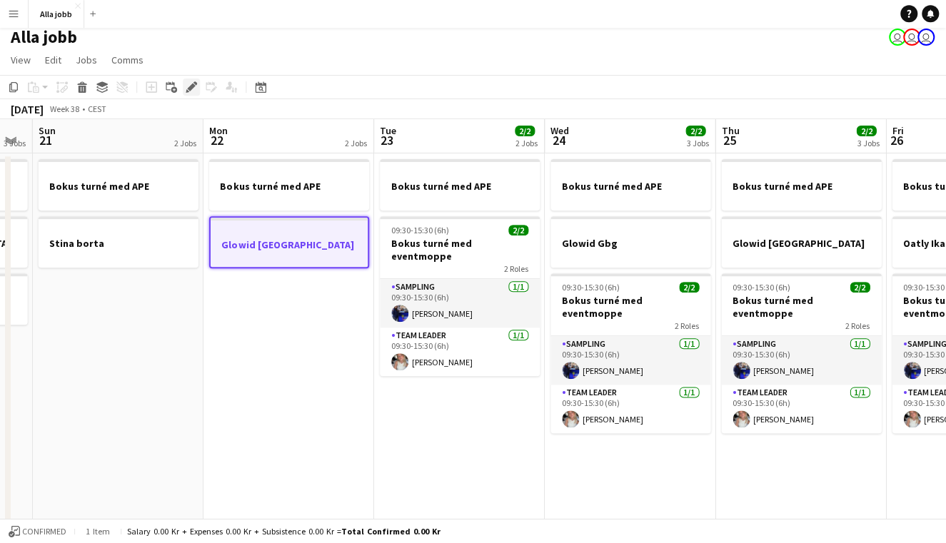
click at [191, 89] on icon at bounding box center [192, 88] width 8 height 8
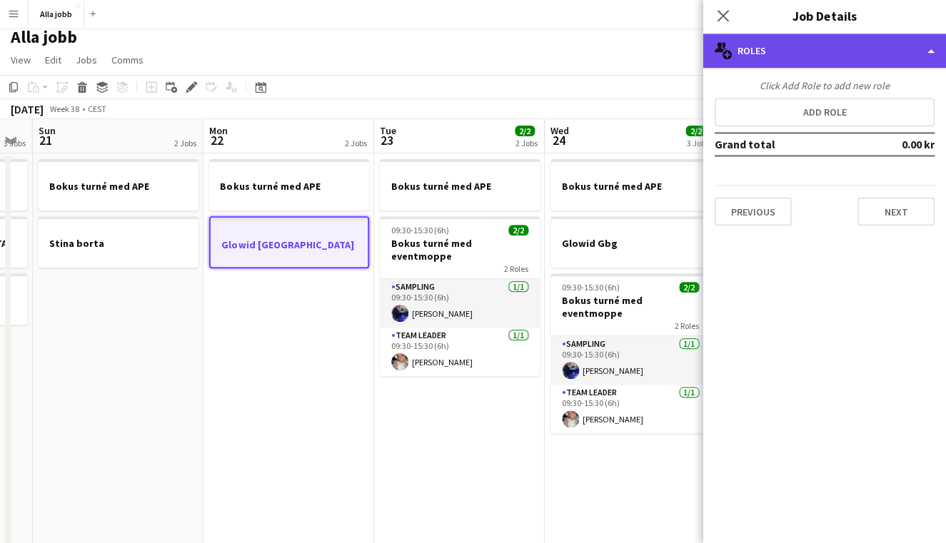
click at [777, 61] on div "multiple-users-add Roles" at bounding box center [824, 51] width 243 height 34
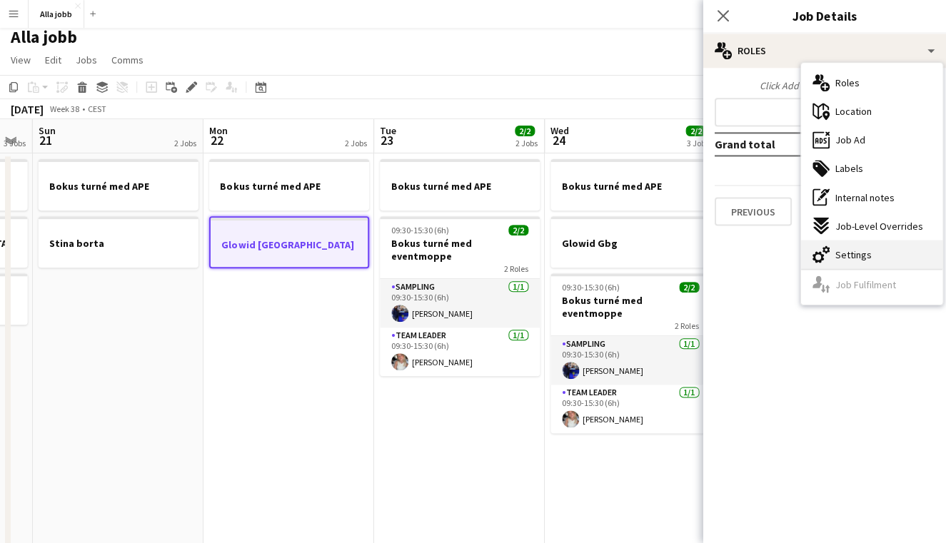
click at [837, 252] on span "Settings" at bounding box center [853, 254] width 36 height 13
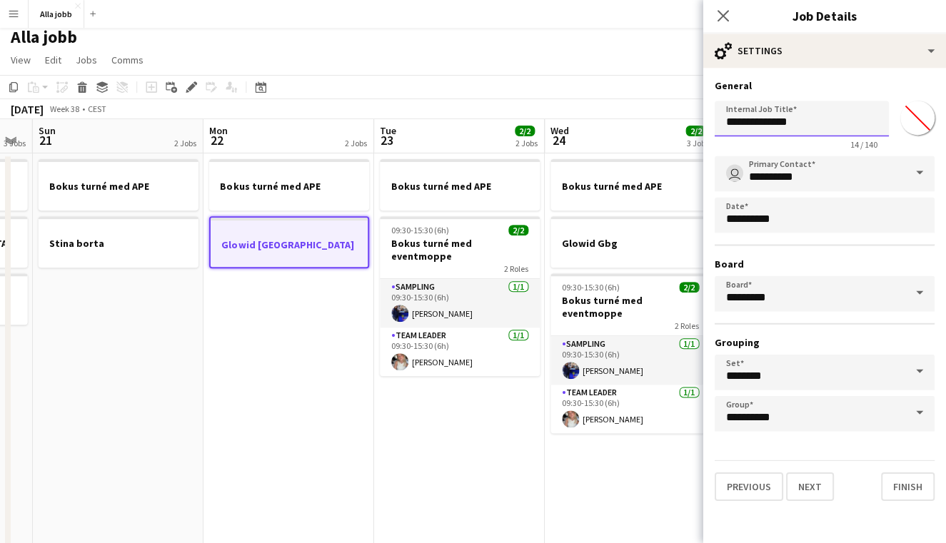
click at [819, 118] on input "**********" at bounding box center [802, 119] width 174 height 36
type input "**********"
click at [808, 486] on button "Next" at bounding box center [810, 487] width 48 height 29
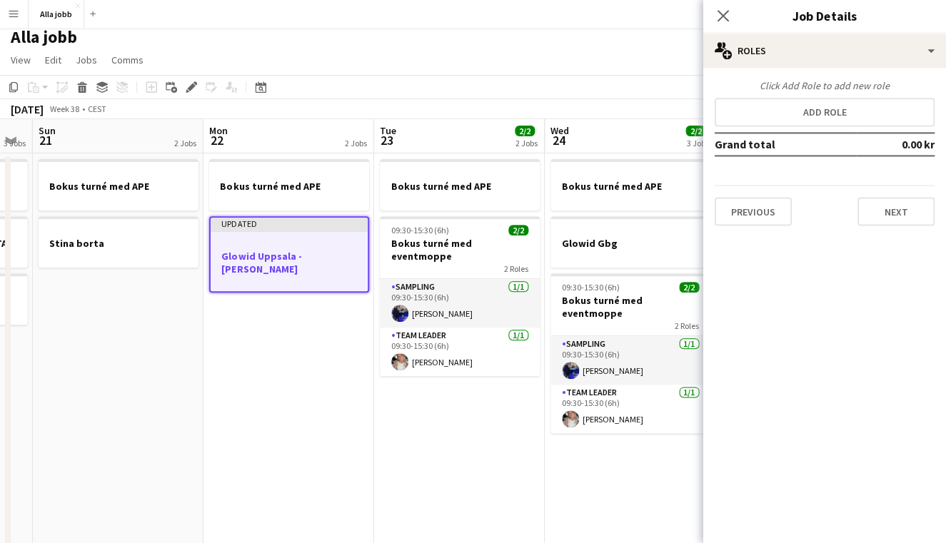
click at [458, 492] on app-date-cell "Bokus turné med APE 09:30-15:30 (6h) 2/2 Bokus turné med eventmoppe 2 Roles Sam…" at bounding box center [460, 401] width 171 height 494
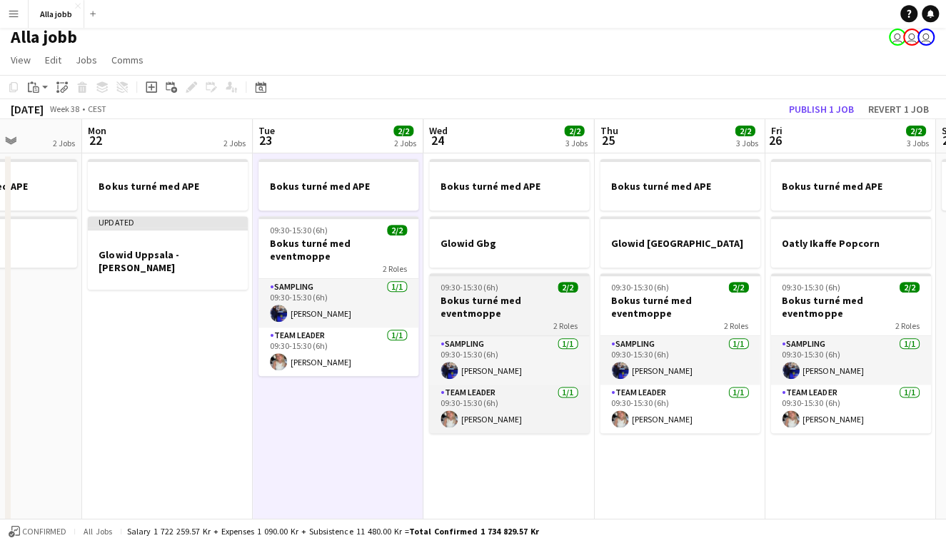
scroll to position [0, 620]
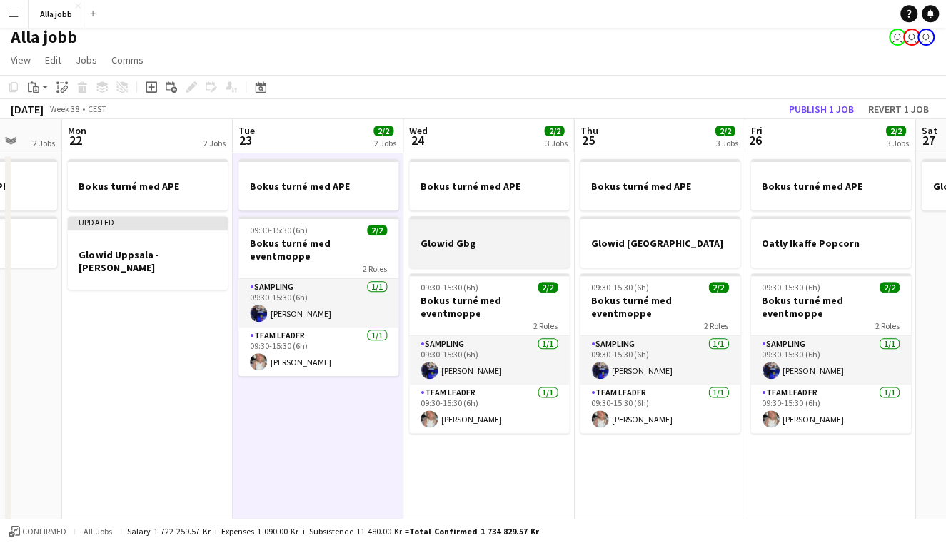
click at [484, 251] on div at bounding box center [490, 256] width 160 height 11
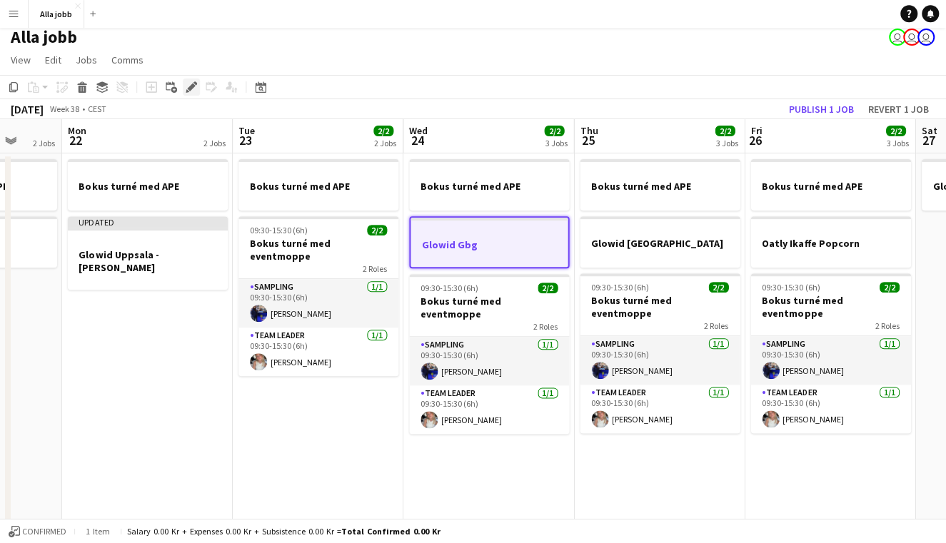
click at [196, 89] on icon "Edit" at bounding box center [191, 87] width 11 height 11
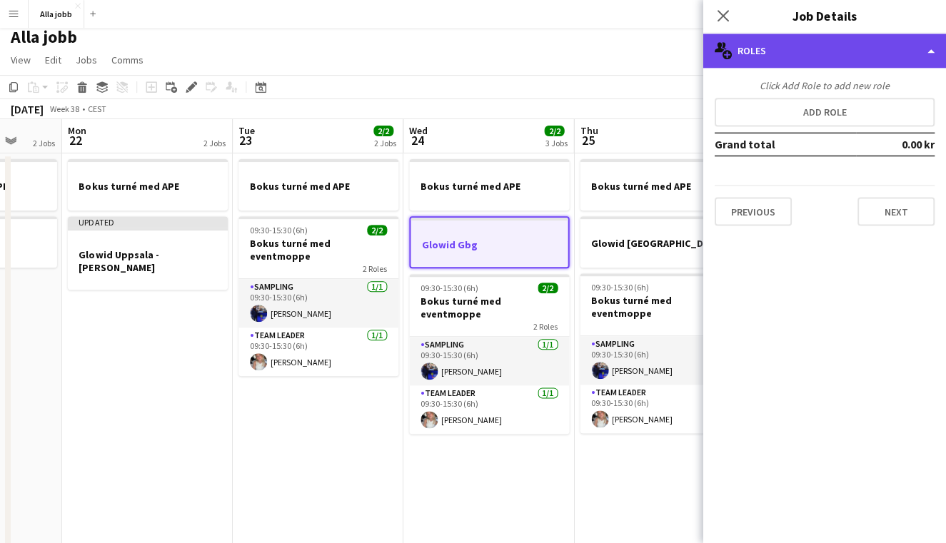
click at [807, 39] on div "multiple-users-add Roles" at bounding box center [824, 51] width 243 height 34
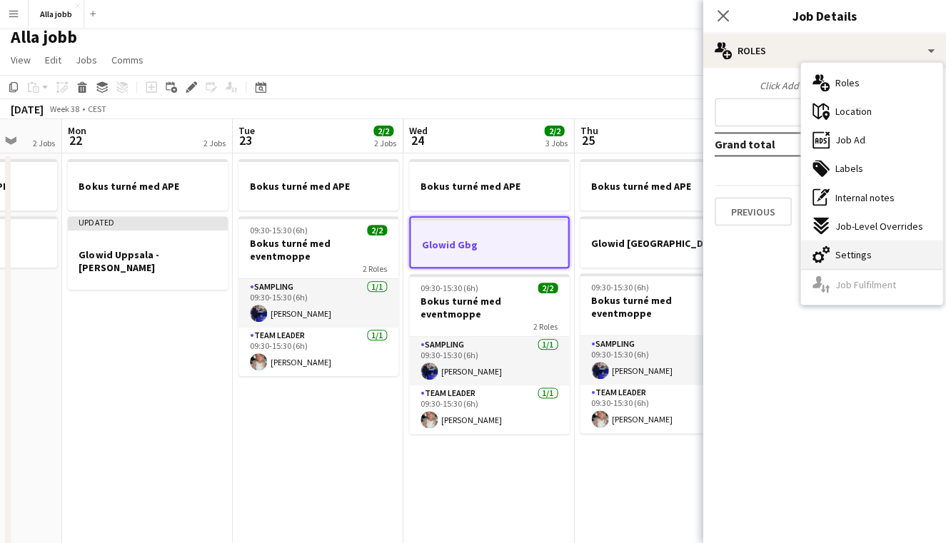
click at [844, 254] on span "Settings" at bounding box center [853, 254] width 36 height 13
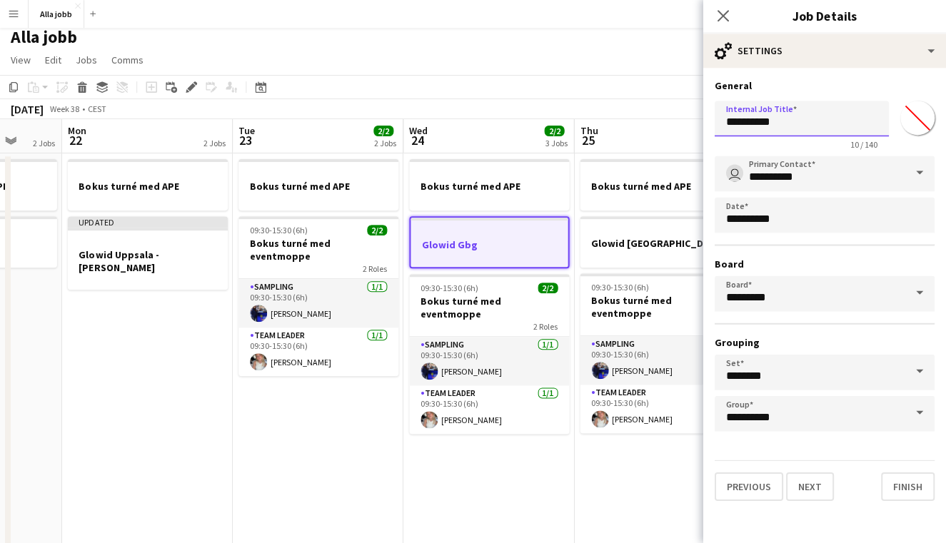
click at [812, 133] on input "**********" at bounding box center [802, 119] width 174 height 36
drag, startPoint x: 808, startPoint y: 133, endPoint x: 782, endPoint y: 121, distance: 29.4
click at [782, 121] on input "**********" at bounding box center [802, 119] width 174 height 36
click at [789, 121] on input "**********" at bounding box center [802, 119] width 174 height 36
click at [808, 486] on button "Next" at bounding box center [810, 487] width 48 height 29
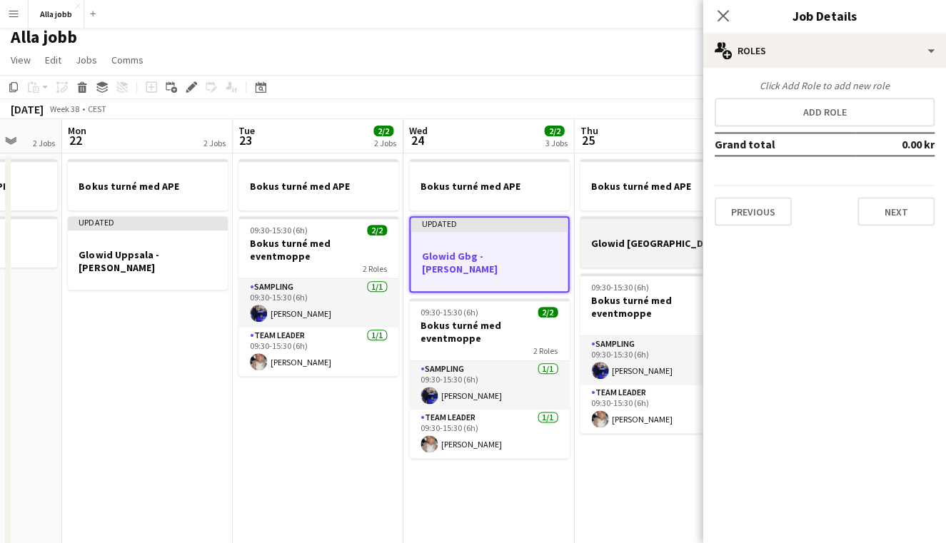
click at [650, 256] on div at bounding box center [660, 256] width 160 height 11
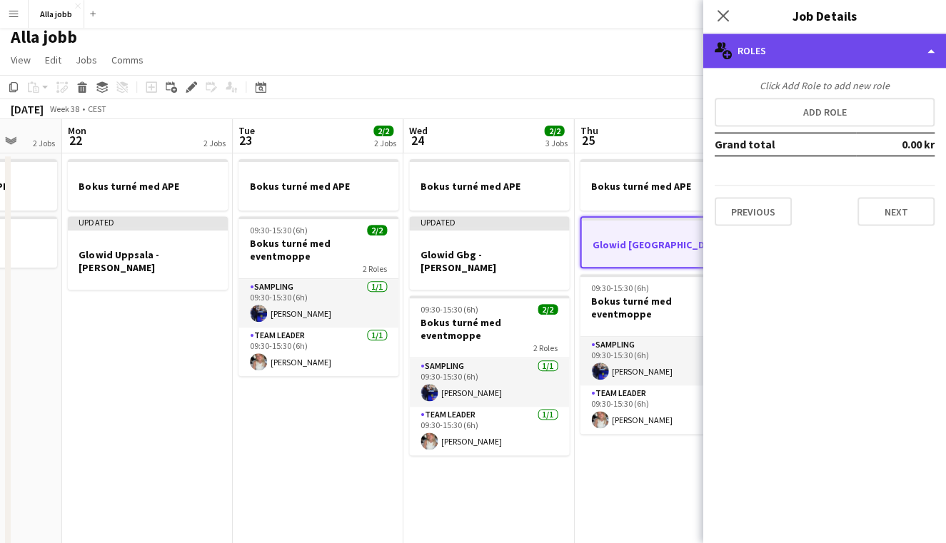
click at [801, 62] on div "multiple-users-add Roles" at bounding box center [824, 51] width 243 height 34
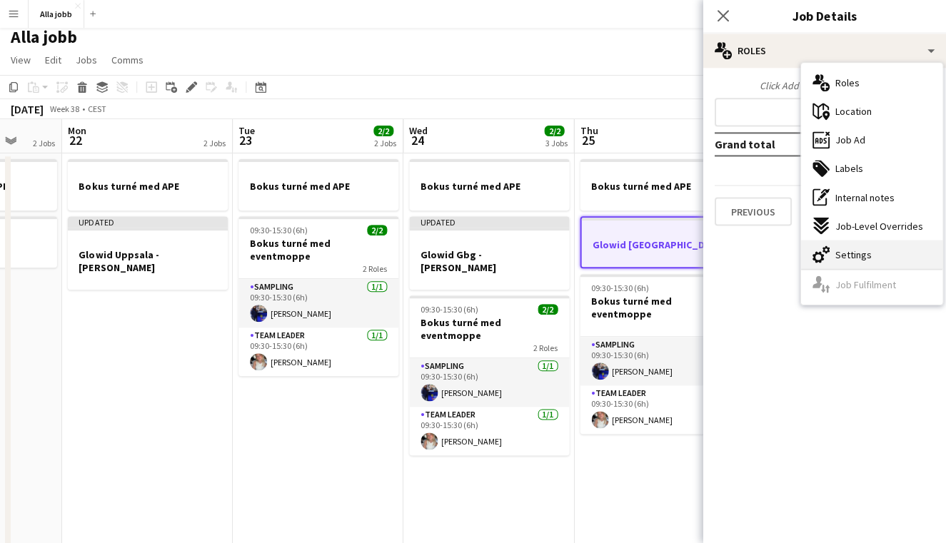
click at [857, 256] on span "Settings" at bounding box center [853, 254] width 36 height 13
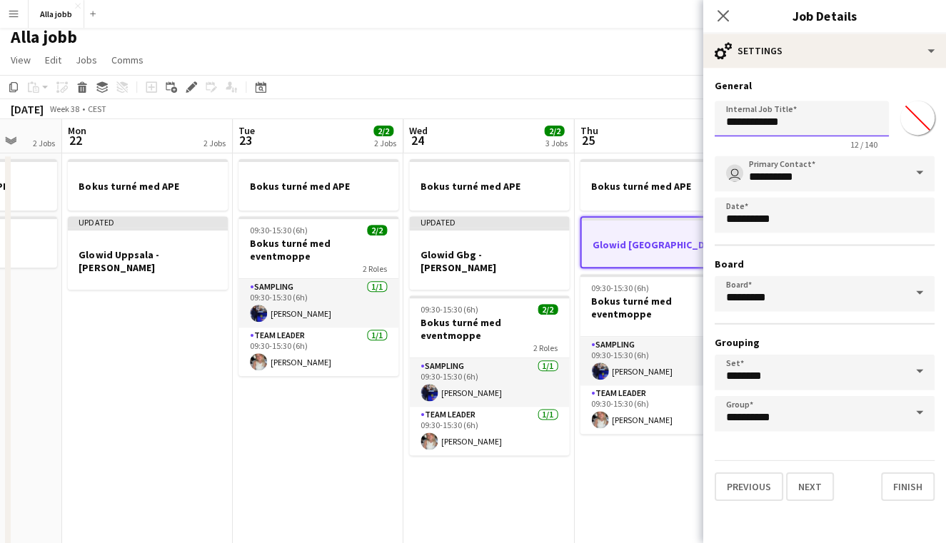
click at [815, 128] on input "**********" at bounding box center [802, 119] width 174 height 36
type input "**********"
click at [808, 486] on button "Next" at bounding box center [810, 487] width 48 height 29
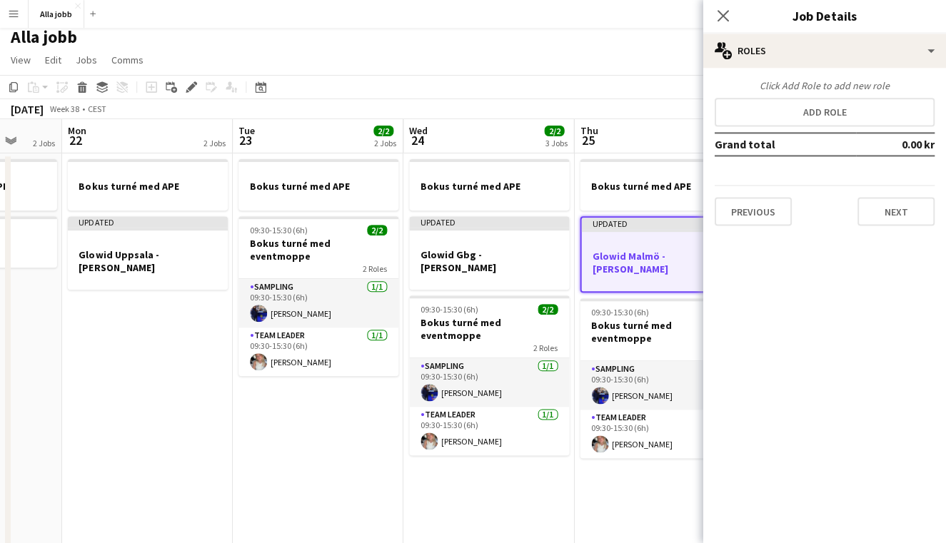
click at [396, 428] on app-date-cell "Bokus turné med APE 09:30-15:30 (6h) 2/2 Bokus turné med eventmoppe 2 Roles Sam…" at bounding box center [318, 401] width 171 height 494
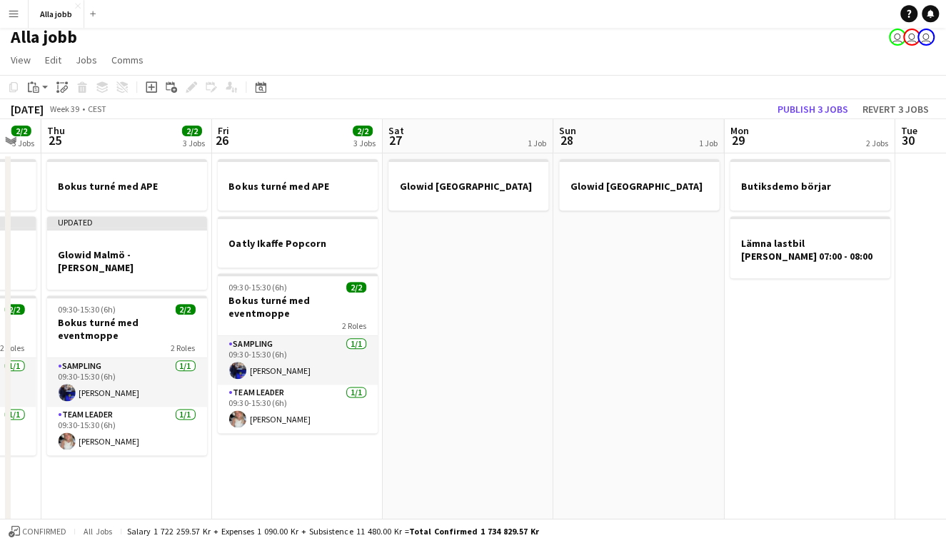
scroll to position [0, 462]
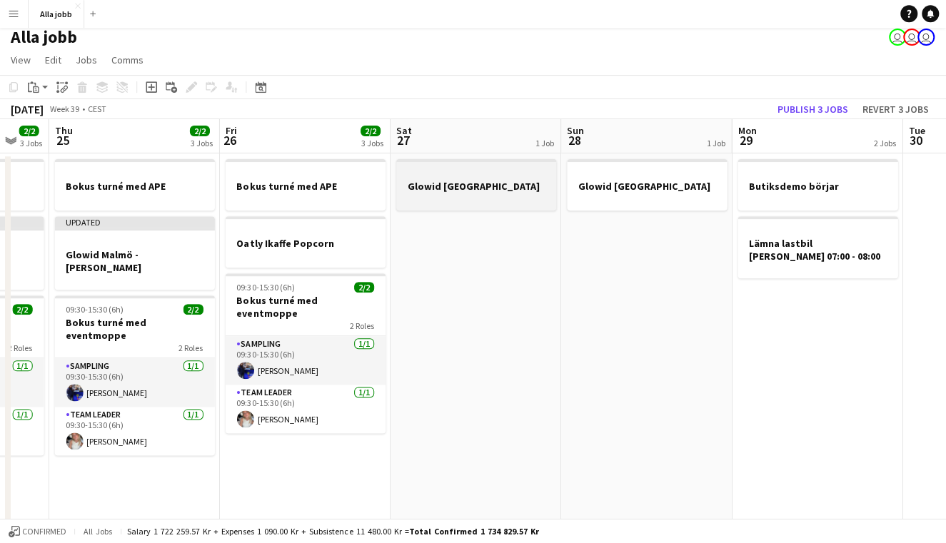
click at [458, 191] on h3 "Glowid [GEOGRAPHIC_DATA]" at bounding box center [477, 187] width 160 height 13
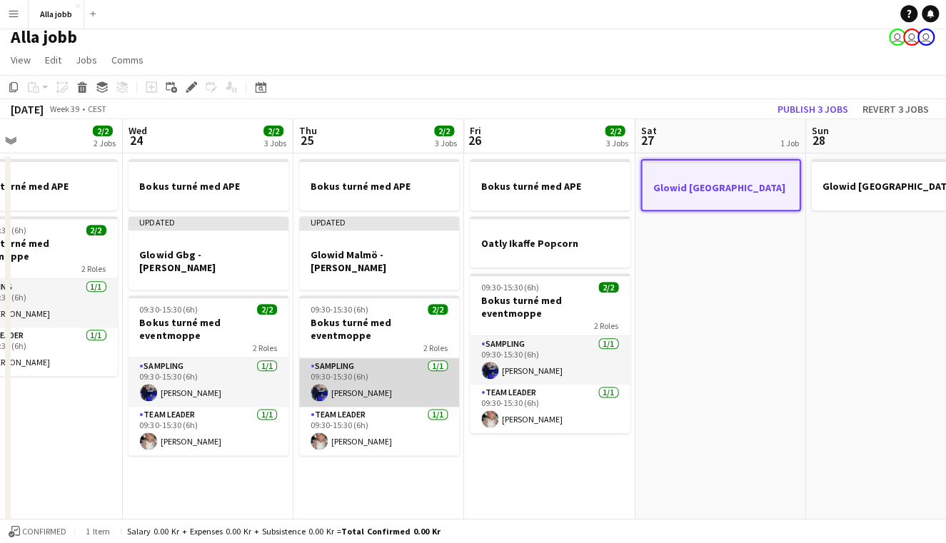
scroll to position [0, 598]
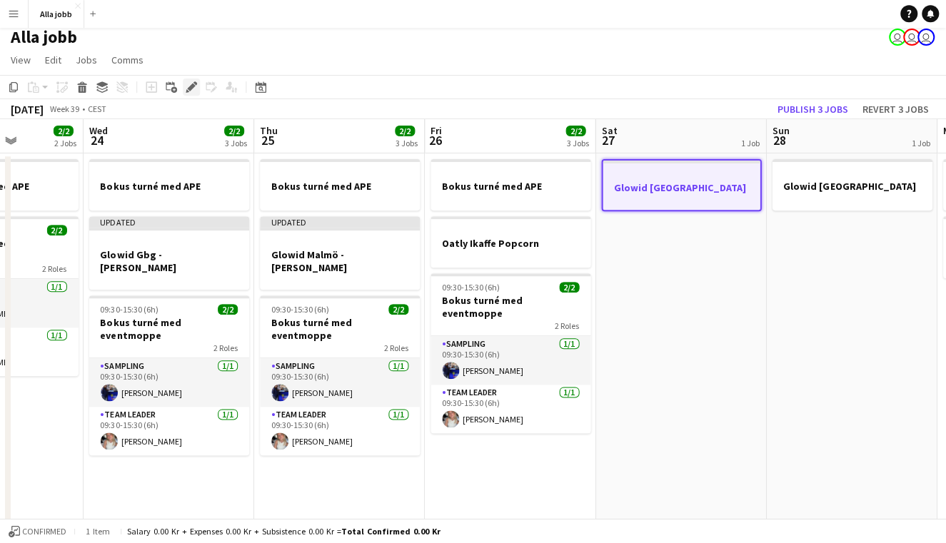
click at [191, 90] on icon "Edit" at bounding box center [191, 87] width 11 height 11
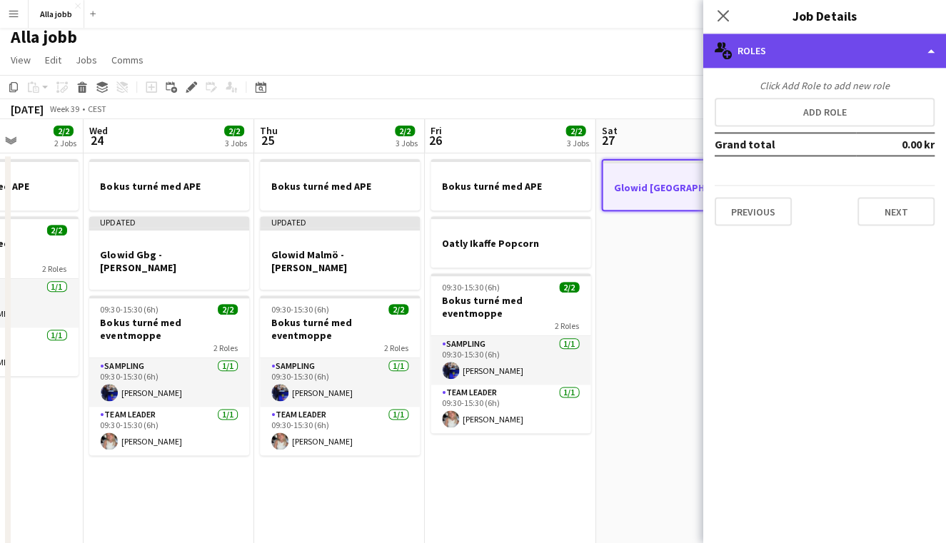
click at [783, 49] on div "multiple-users-add Roles" at bounding box center [824, 51] width 243 height 34
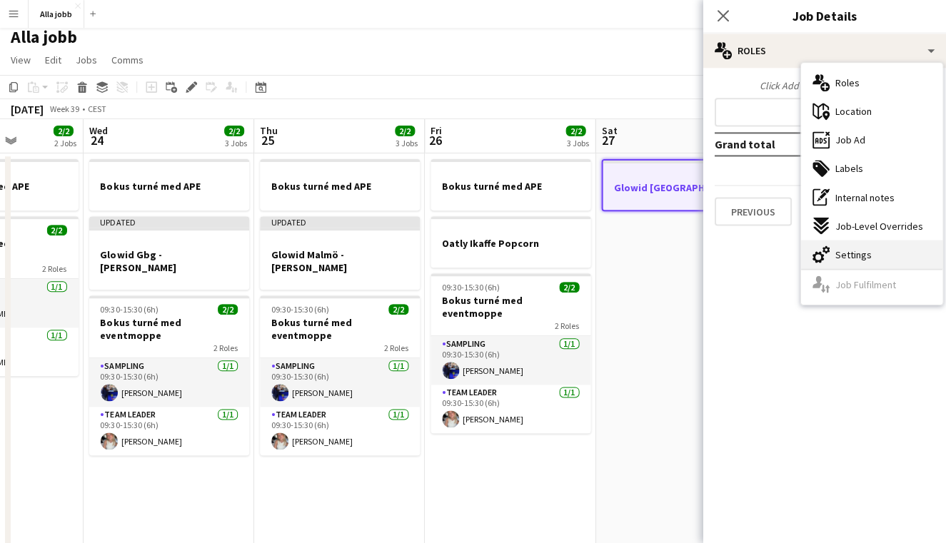
click at [831, 258] on div "cog-double-3 Settings" at bounding box center [871, 255] width 141 height 29
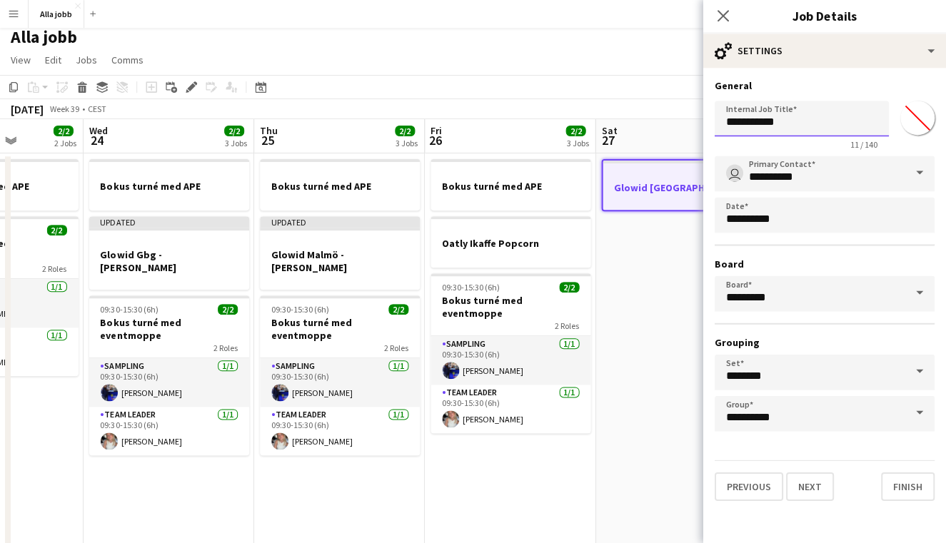
click at [792, 102] on input "**********" at bounding box center [802, 119] width 174 height 36
click at [809, 131] on input "**********" at bounding box center [802, 119] width 174 height 36
type input "**********"
click at [808, 486] on button "Next" at bounding box center [810, 487] width 48 height 29
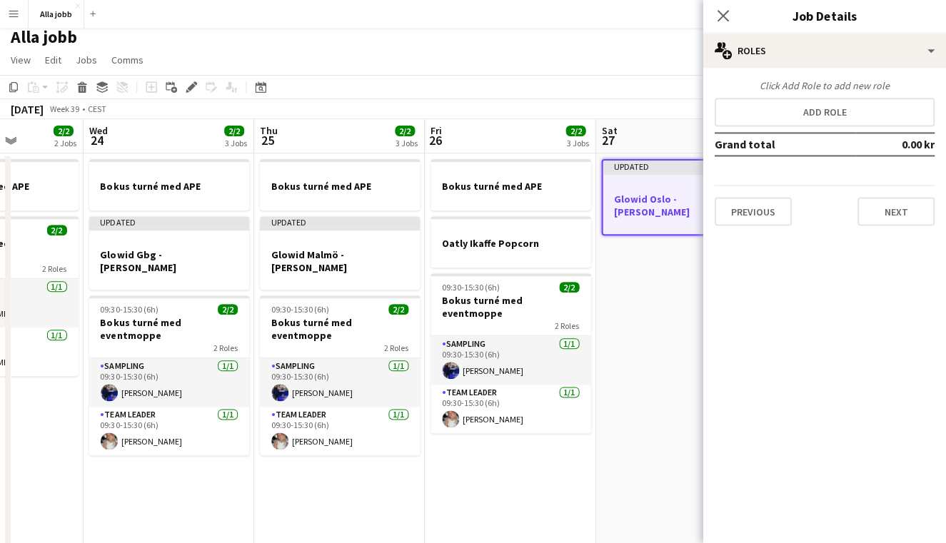
click at [644, 264] on app-date-cell "Updated Glowid [GEOGRAPHIC_DATA] - [PERSON_NAME]" at bounding box center [681, 401] width 171 height 494
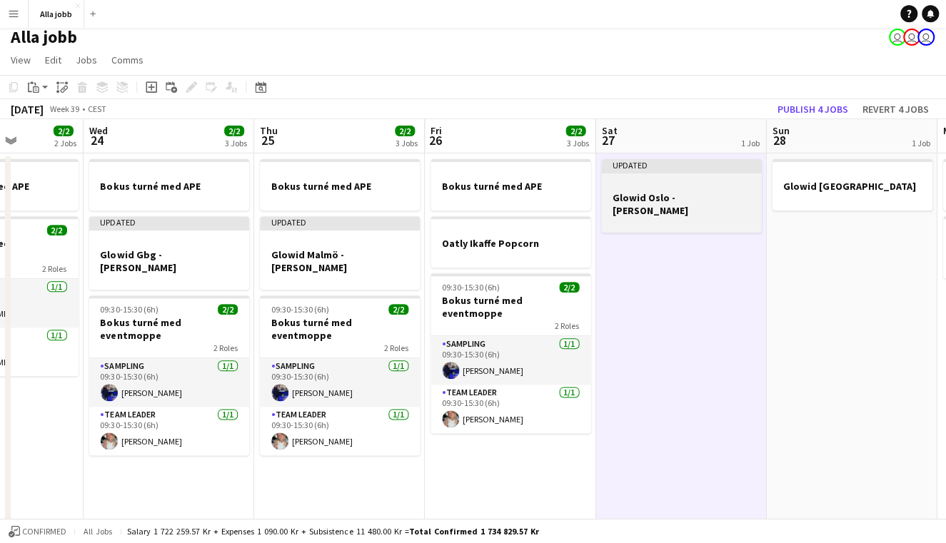
click at [662, 200] on h3 "Glowid Oslo - [PERSON_NAME]" at bounding box center [682, 205] width 160 height 26
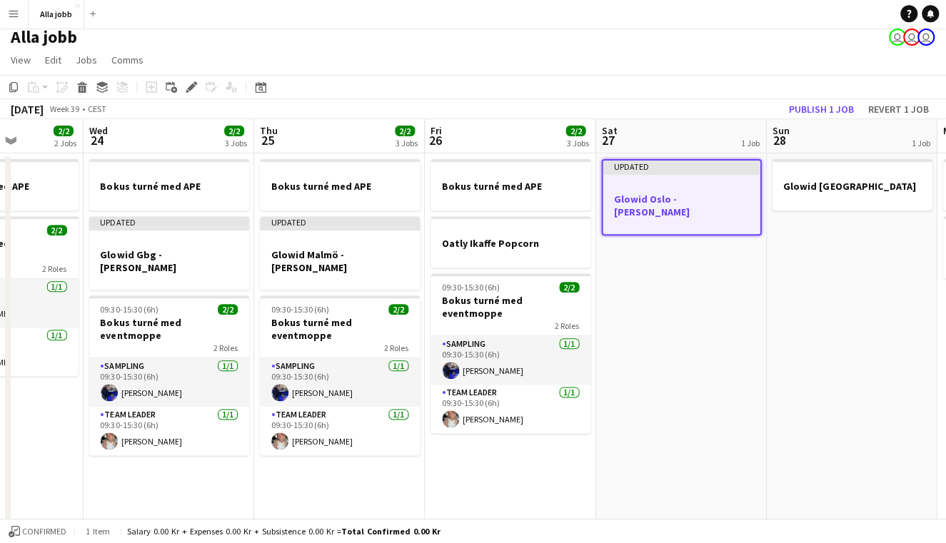
click at [820, 233] on app-date-cell "Glowid [GEOGRAPHIC_DATA]" at bounding box center [852, 401] width 171 height 494
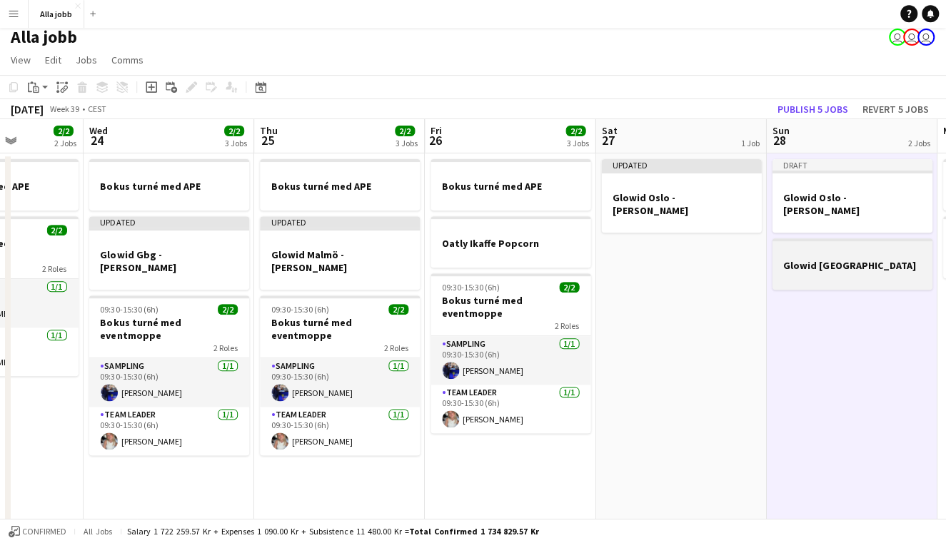
click at [827, 245] on app-job-card "Glowid [GEOGRAPHIC_DATA]" at bounding box center [852, 264] width 160 height 51
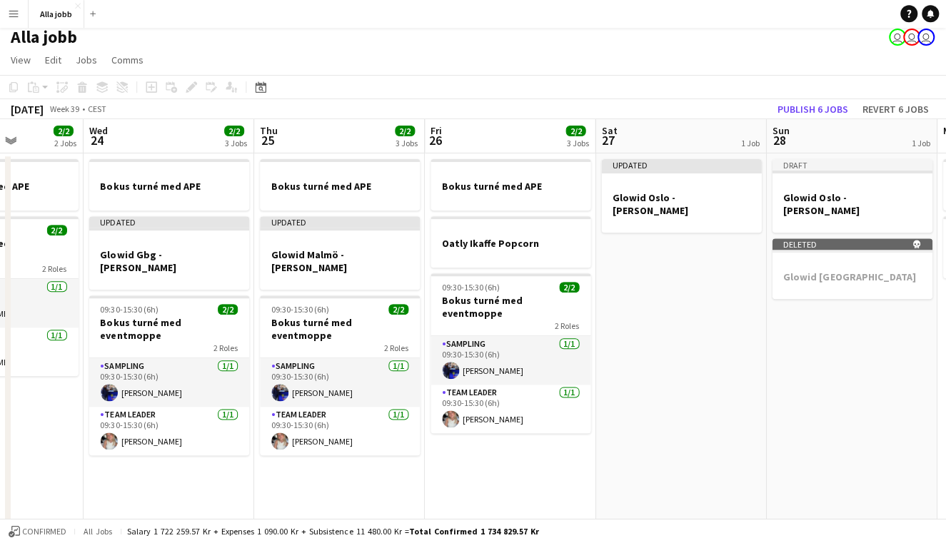
click at [730, 268] on app-date-cell "Updated Glowid [GEOGRAPHIC_DATA] - [PERSON_NAME]" at bounding box center [681, 401] width 171 height 494
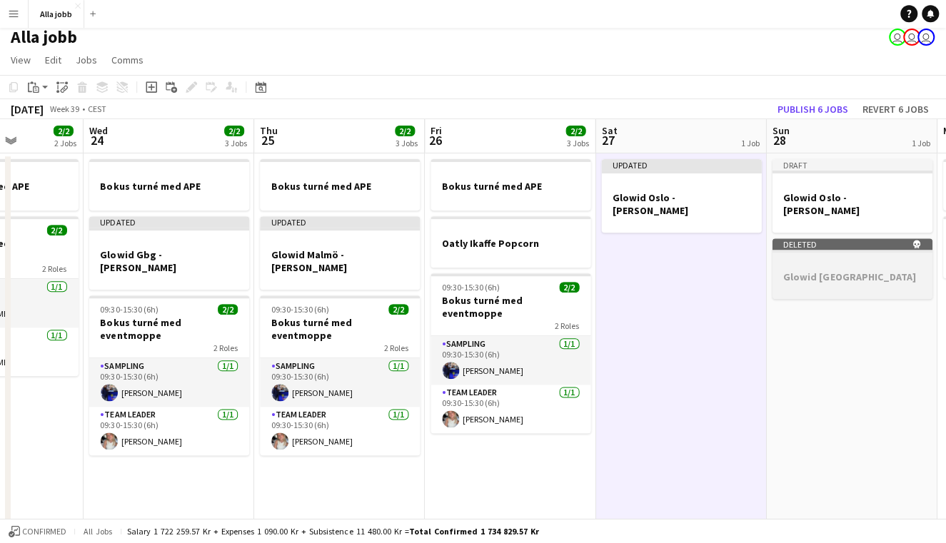
click at [794, 271] on h3 "Glowid [GEOGRAPHIC_DATA]" at bounding box center [852, 277] width 160 height 13
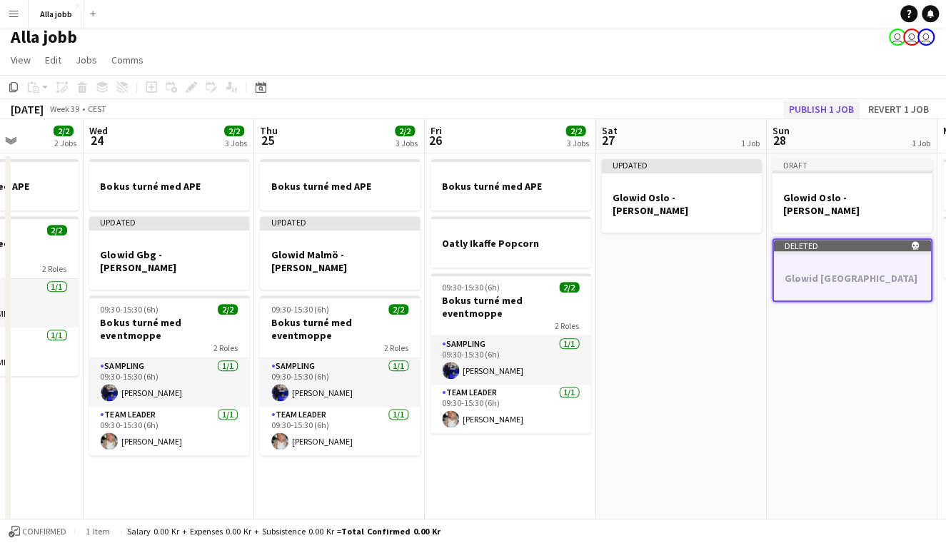
click at [808, 108] on button "Publish 1 job" at bounding box center [821, 110] width 76 height 19
click at [665, 376] on app-date-cell "Updated Glowid [GEOGRAPHIC_DATA] - [PERSON_NAME]" at bounding box center [681, 401] width 171 height 494
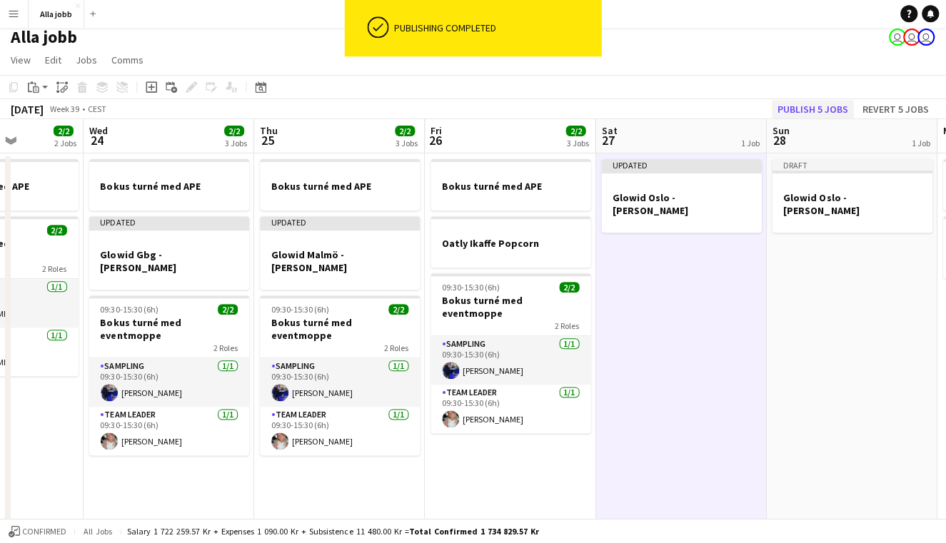
click at [811, 110] on button "Publish 5 jobs" at bounding box center [813, 110] width 82 height 19
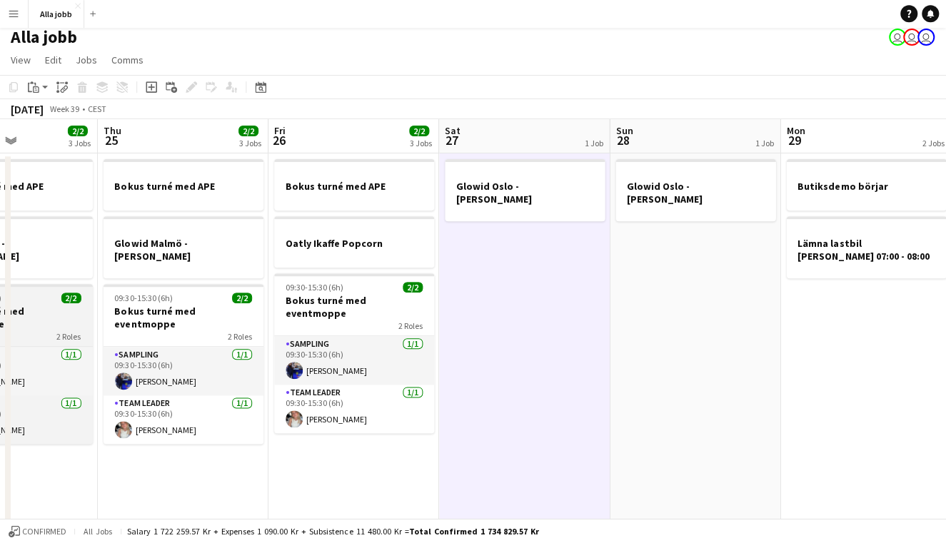
scroll to position [0, 584]
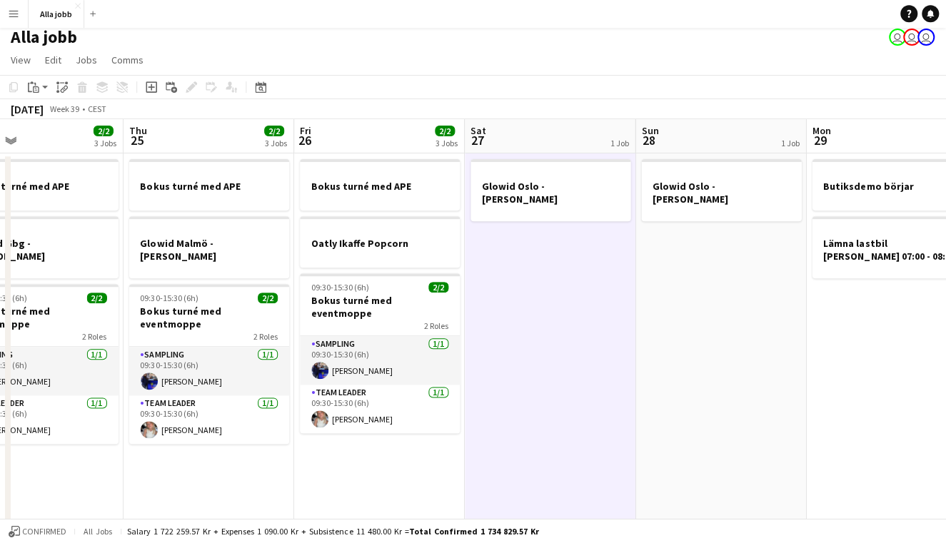
drag, startPoint x: 498, startPoint y: 263, endPoint x: 526, endPoint y: 263, distance: 28.6
click at [526, 263] on app-calendar-viewport "Sun 21 2 Jobs Mon 22 2 Jobs Tue 23 2/2 2 Jobs Wed 24 2/2 3 Jobs Thu 25 2/2 3 Jo…" at bounding box center [473, 384] width 946 height 528
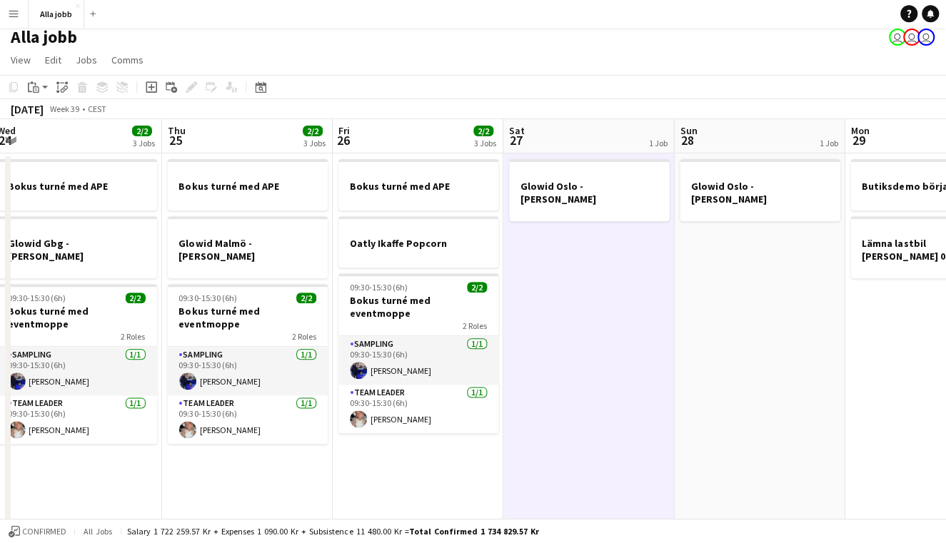
scroll to position [0, 519]
click at [526, 263] on app-date-cell "Glowid Oslo - [PERSON_NAME]" at bounding box center [590, 401] width 171 height 494
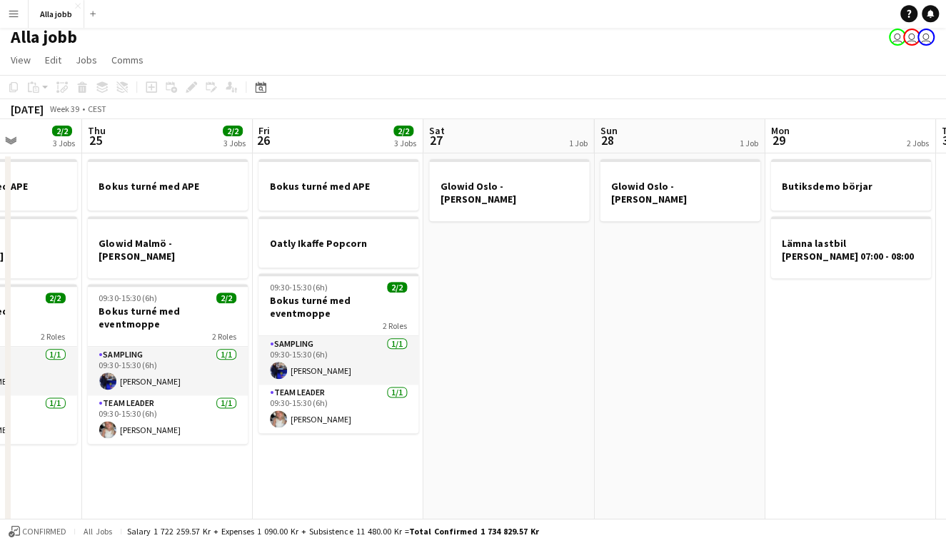
scroll to position [0, 603]
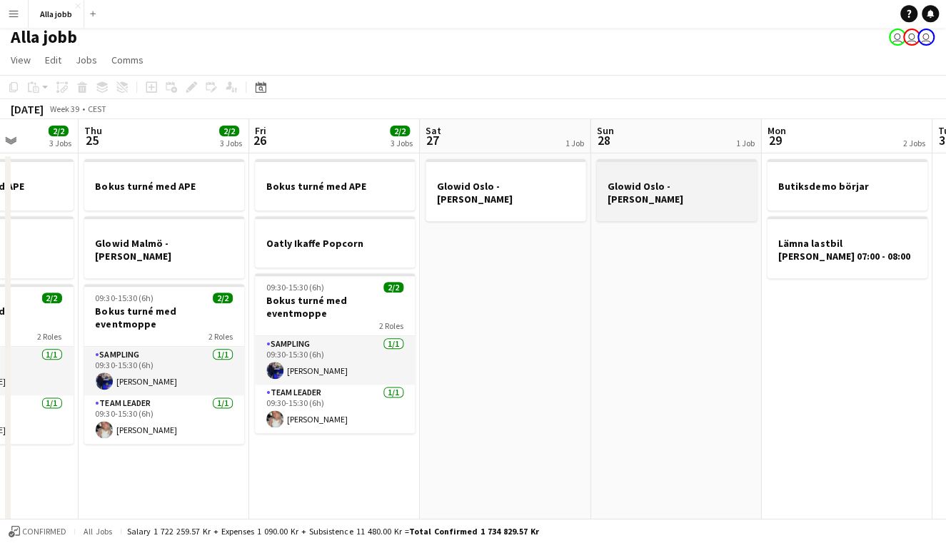
click at [681, 188] on h3 "Glowid Oslo - [PERSON_NAME]" at bounding box center [677, 194] width 160 height 26
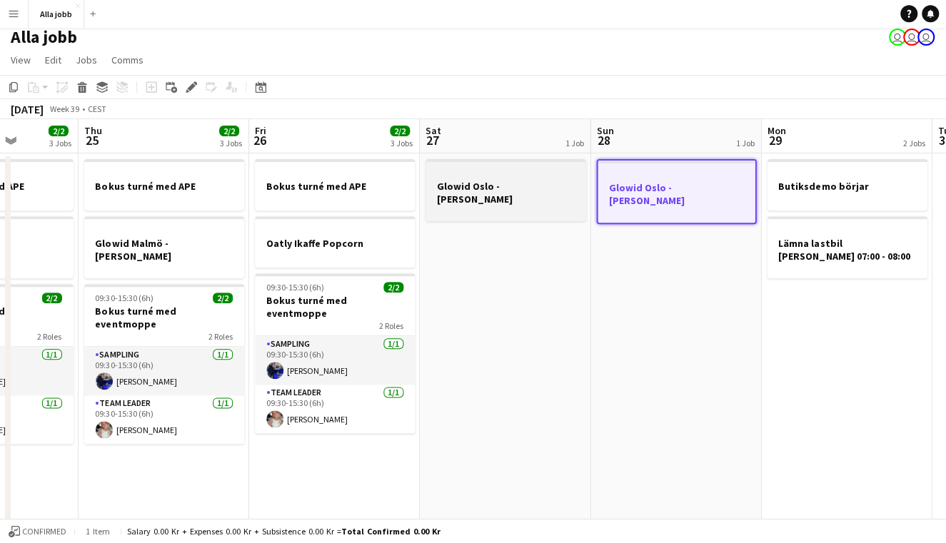
click at [497, 183] on h3 "Glowid Oslo - [PERSON_NAME]" at bounding box center [506, 194] width 160 height 26
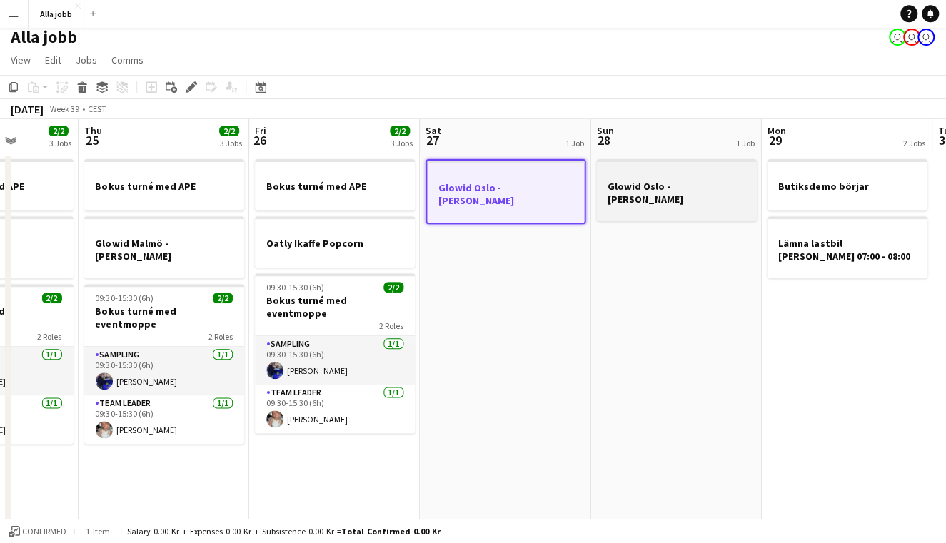
click at [657, 206] on div at bounding box center [677, 211] width 160 height 11
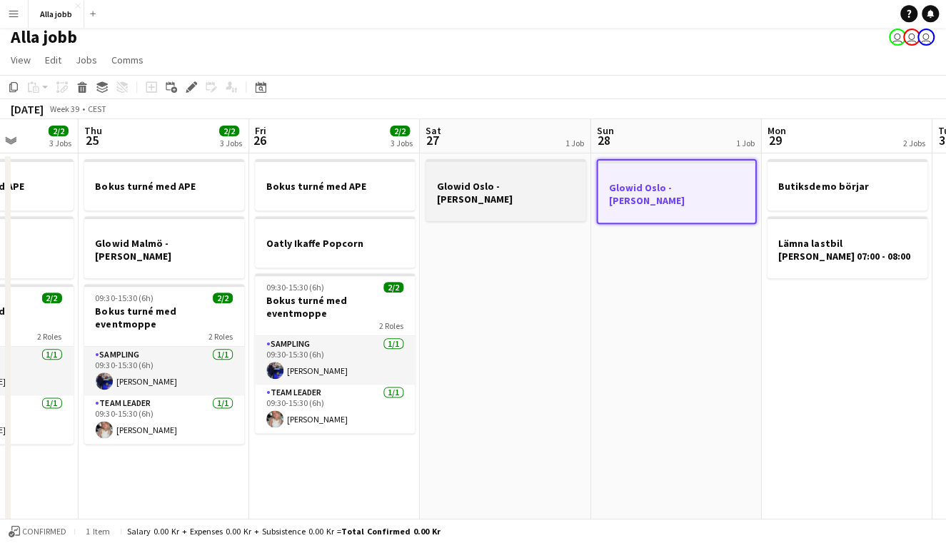
click at [528, 206] on div at bounding box center [506, 211] width 160 height 11
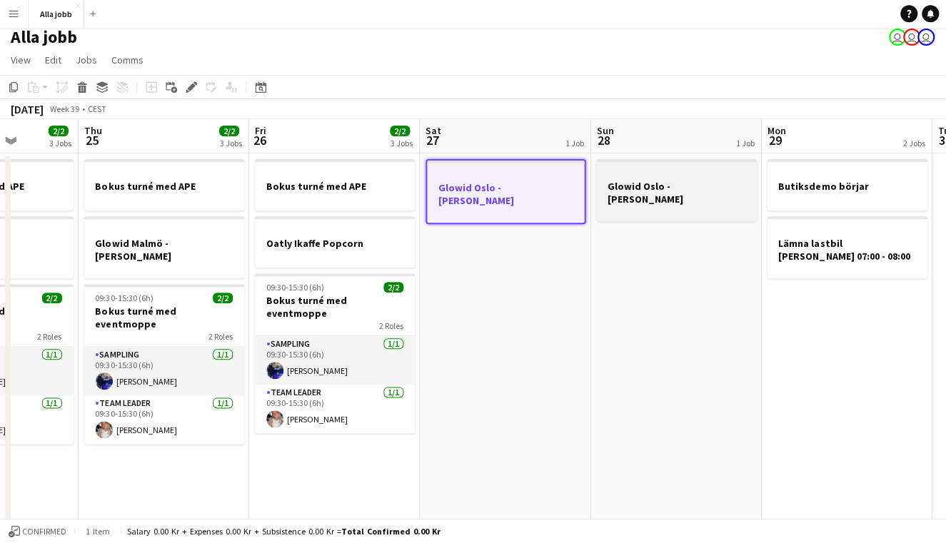
click at [682, 187] on h3 "Glowid Oslo - [PERSON_NAME]" at bounding box center [677, 194] width 160 height 26
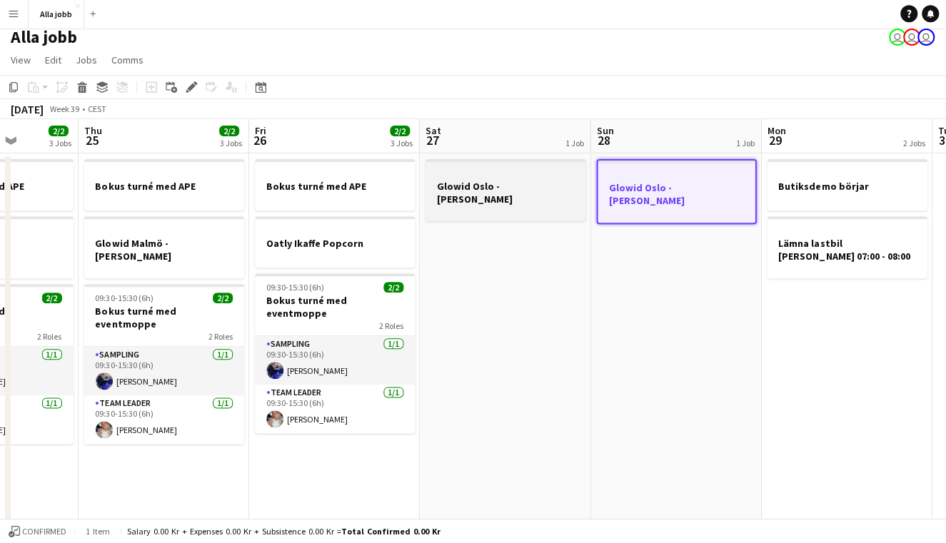
click at [550, 188] on h3 "Glowid Oslo - [PERSON_NAME]" at bounding box center [506, 194] width 160 height 26
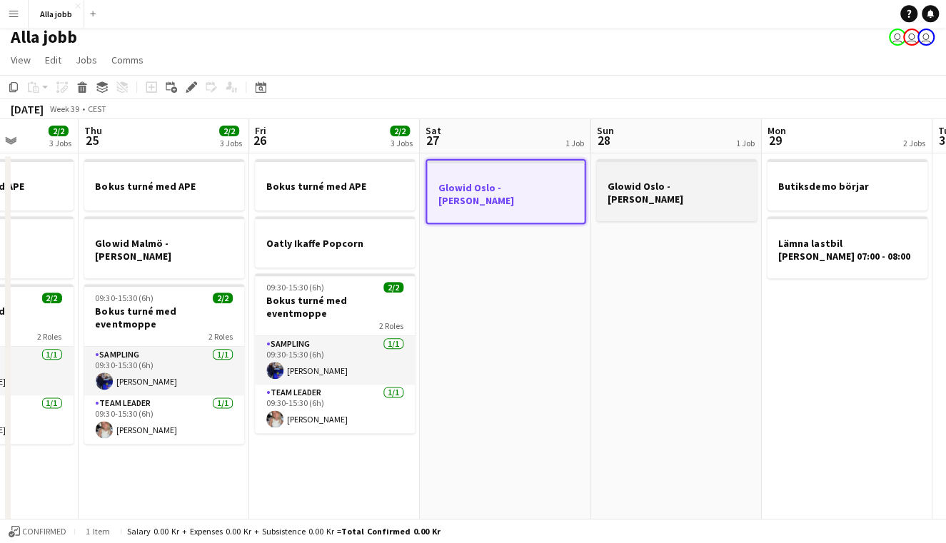
click at [680, 181] on h3 "Glowid Oslo - [PERSON_NAME]" at bounding box center [677, 194] width 160 height 26
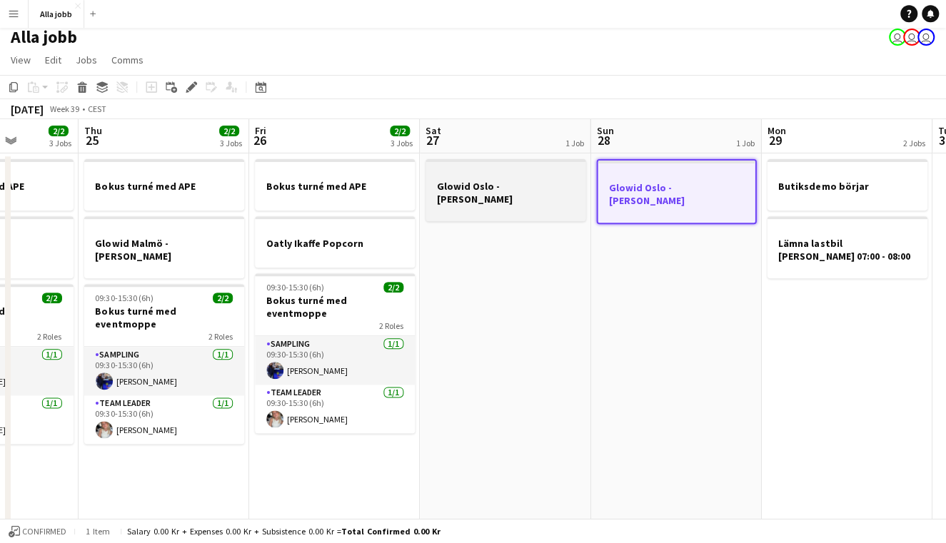
click at [526, 186] on h3 "Glowid Oslo - [PERSON_NAME]" at bounding box center [506, 194] width 160 height 26
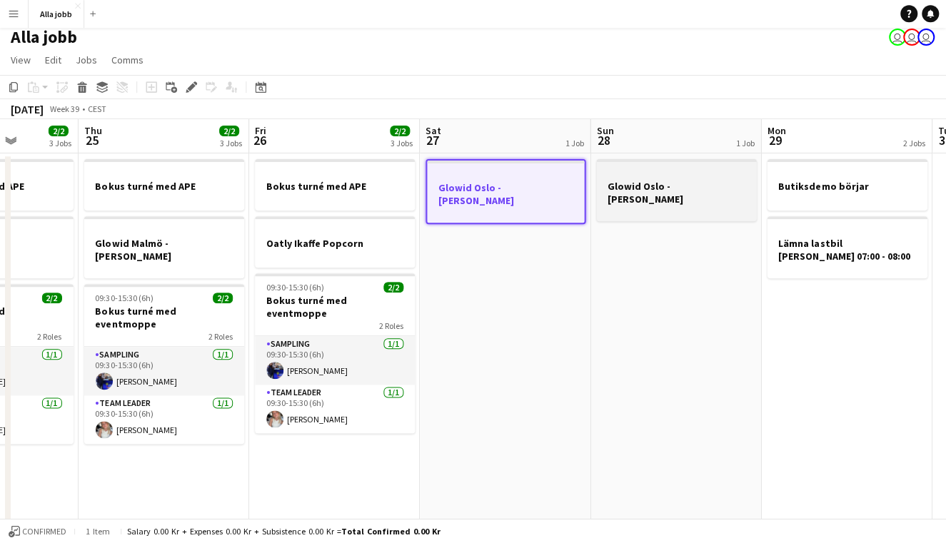
click at [708, 192] on h3 "Glowid Oslo - [PERSON_NAME]" at bounding box center [677, 194] width 160 height 26
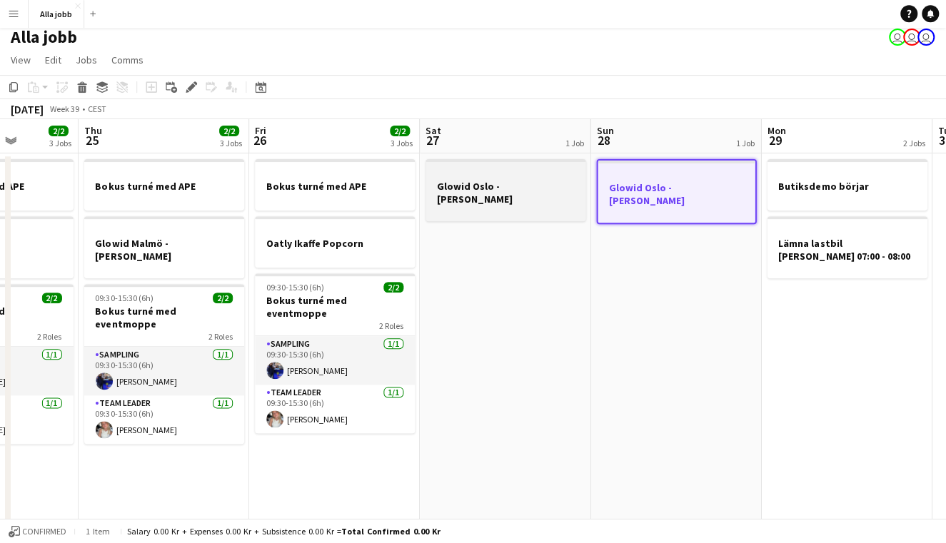
click at [473, 188] on h3 "Glowid Oslo - [PERSON_NAME]" at bounding box center [506, 194] width 160 height 26
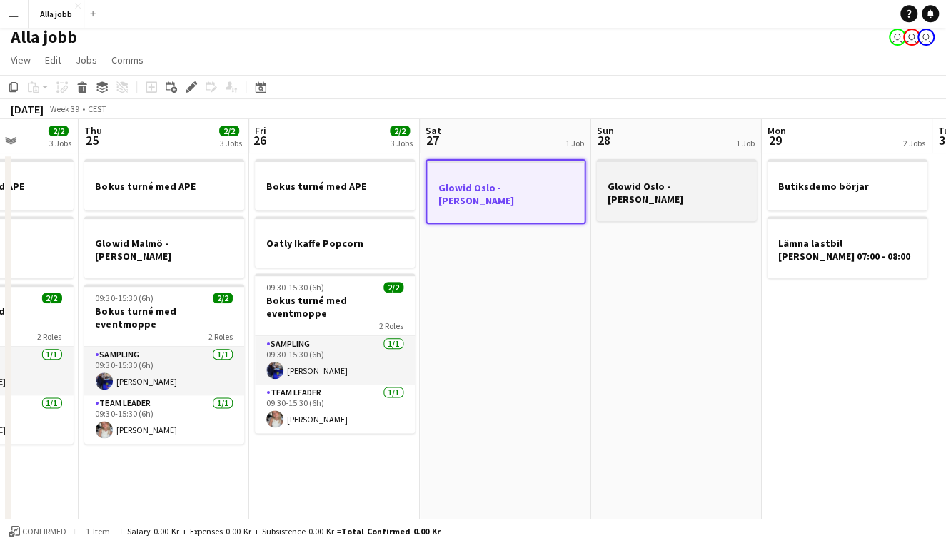
click at [642, 179] on app-job-card "Glowid Oslo - [PERSON_NAME]" at bounding box center [677, 191] width 160 height 62
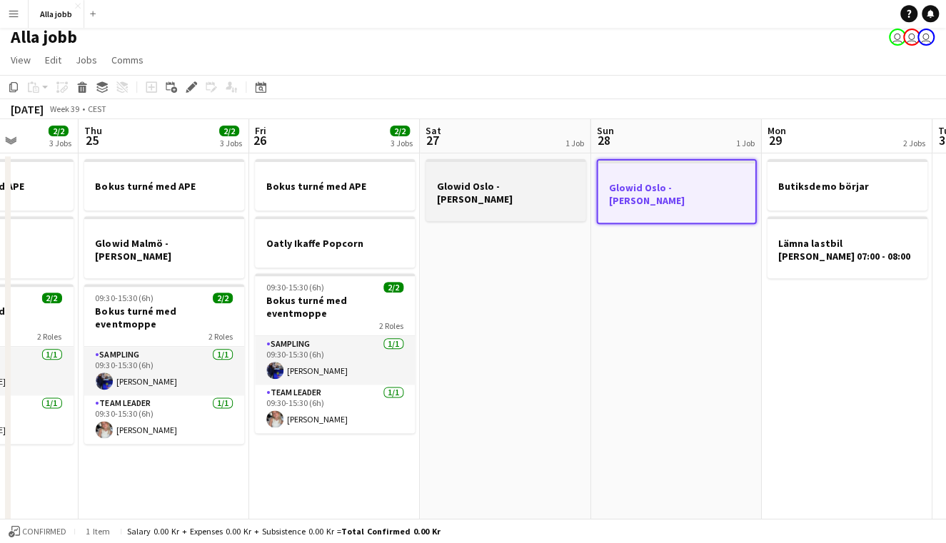
click at [530, 179] on app-job-card "Glowid Oslo - [PERSON_NAME]" at bounding box center [506, 191] width 160 height 62
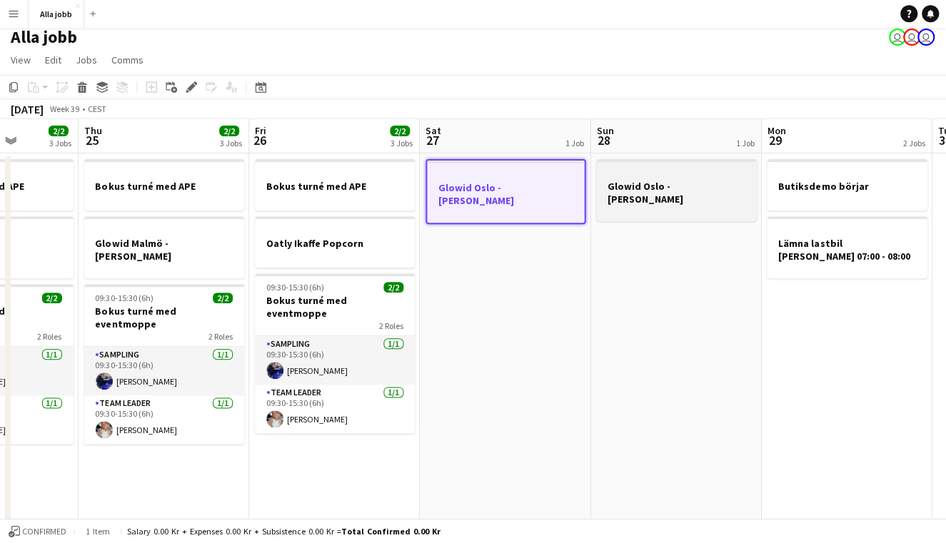
click at [658, 206] on div at bounding box center [677, 211] width 160 height 11
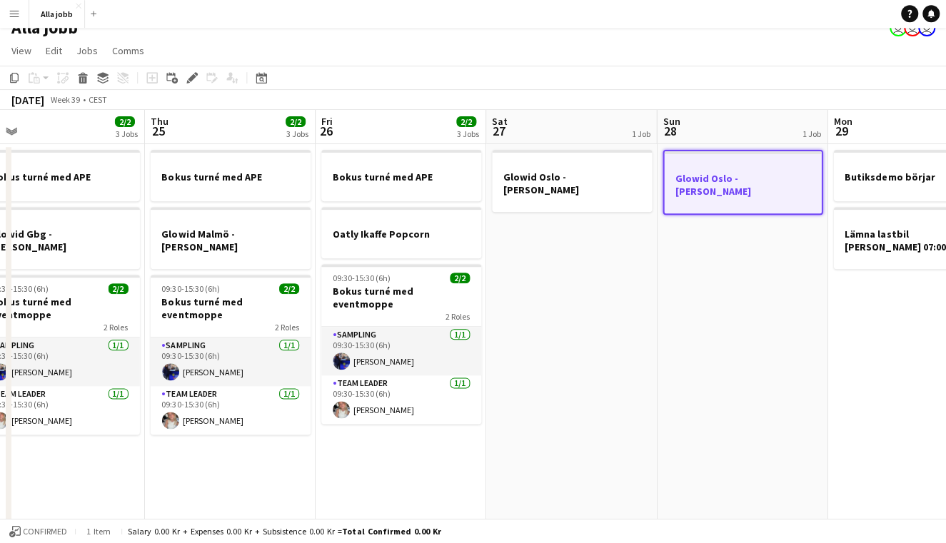
scroll to position [0, 536]
click at [690, 303] on app-date-cell "Glowid Oslo - [PERSON_NAME]" at bounding box center [743, 392] width 171 height 494
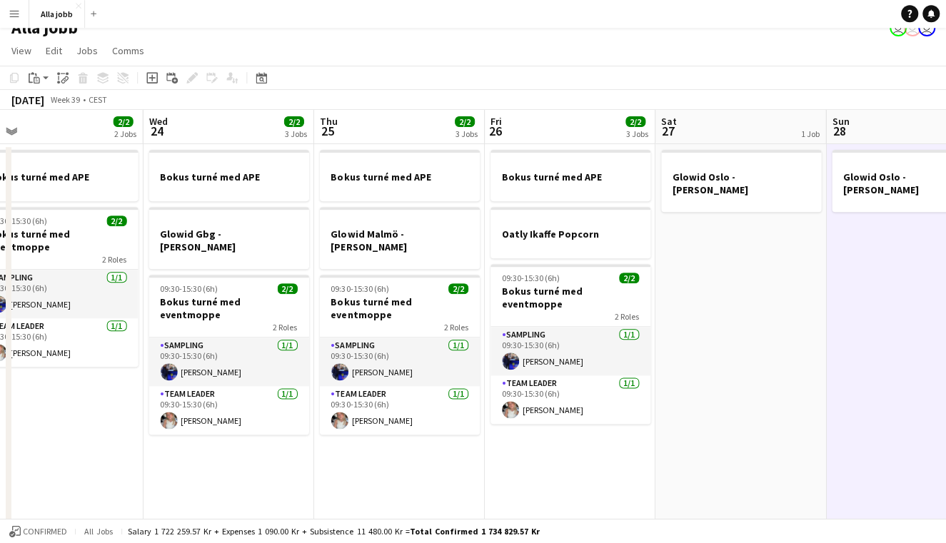
scroll to position [0, 368]
click at [71, 9] on button "Alla jobb Close" at bounding box center [57, 15] width 56 height 28
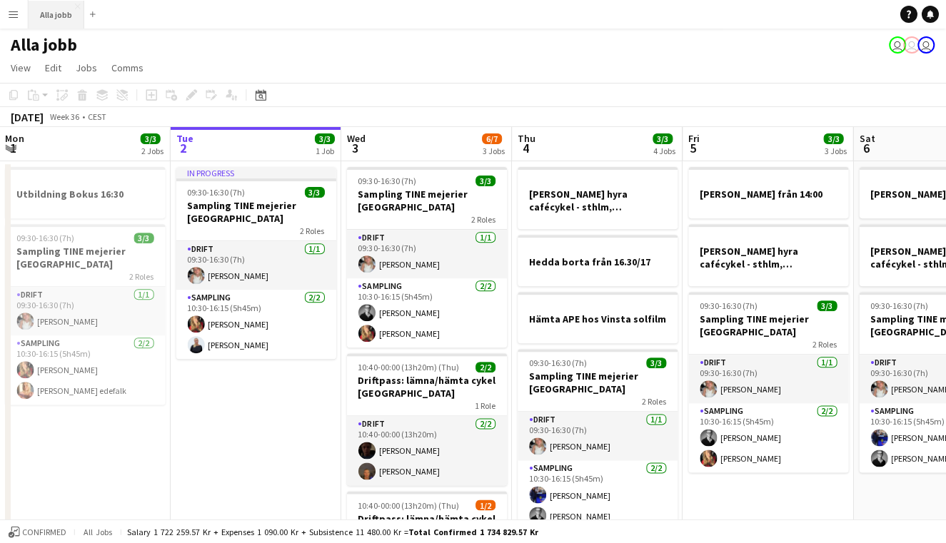
scroll to position [0, 0]
click at [406, 121] on div "[DATE] Week 36 • CEST" at bounding box center [473, 117] width 946 height 20
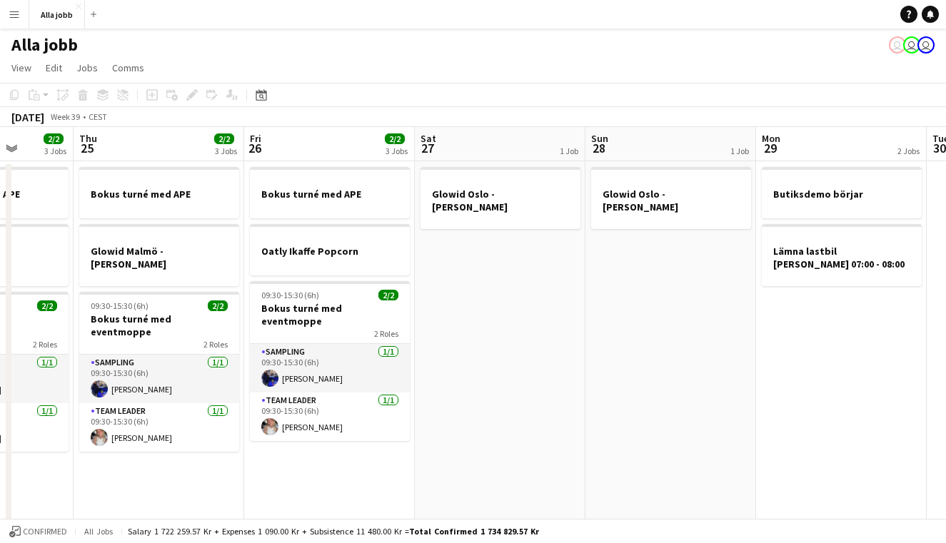
scroll to position [0, 374]
